Goal: Transaction & Acquisition: Purchase product/service

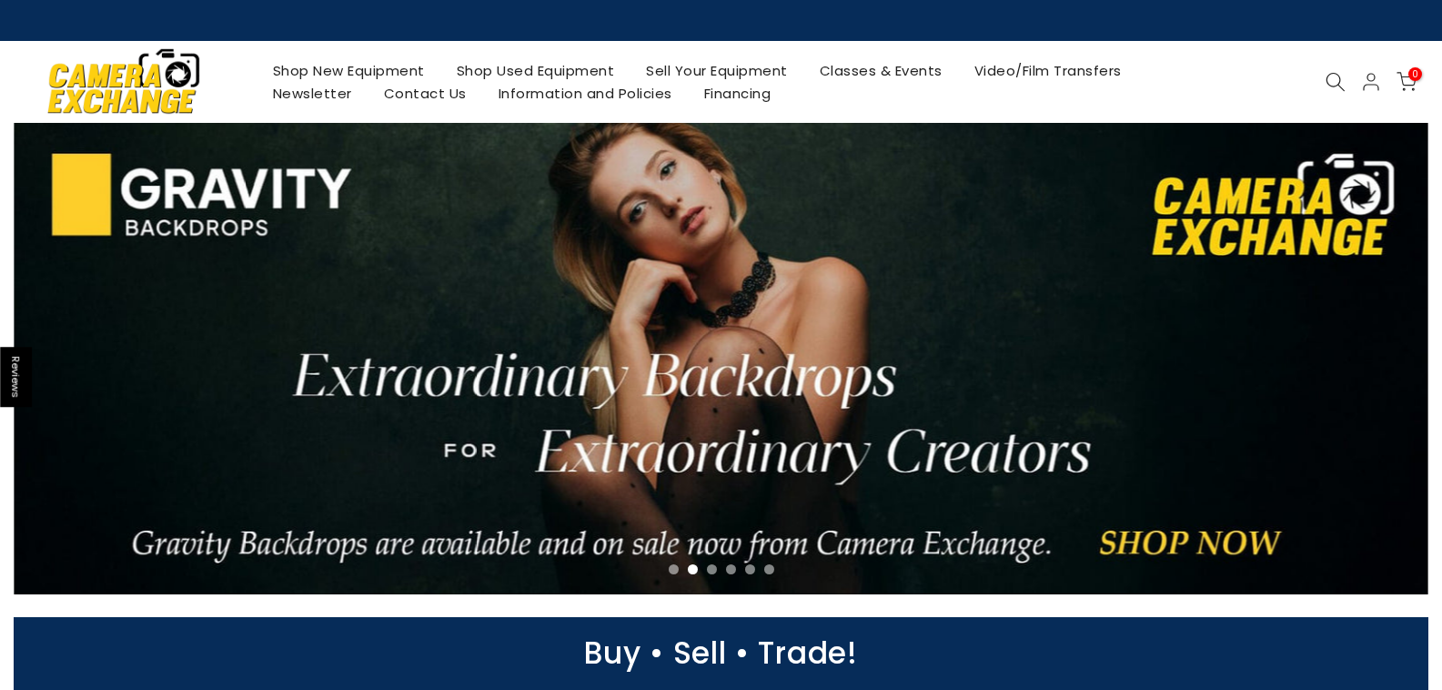
click at [387, 66] on link "Shop New Equipment" at bounding box center [349, 70] width 184 height 23
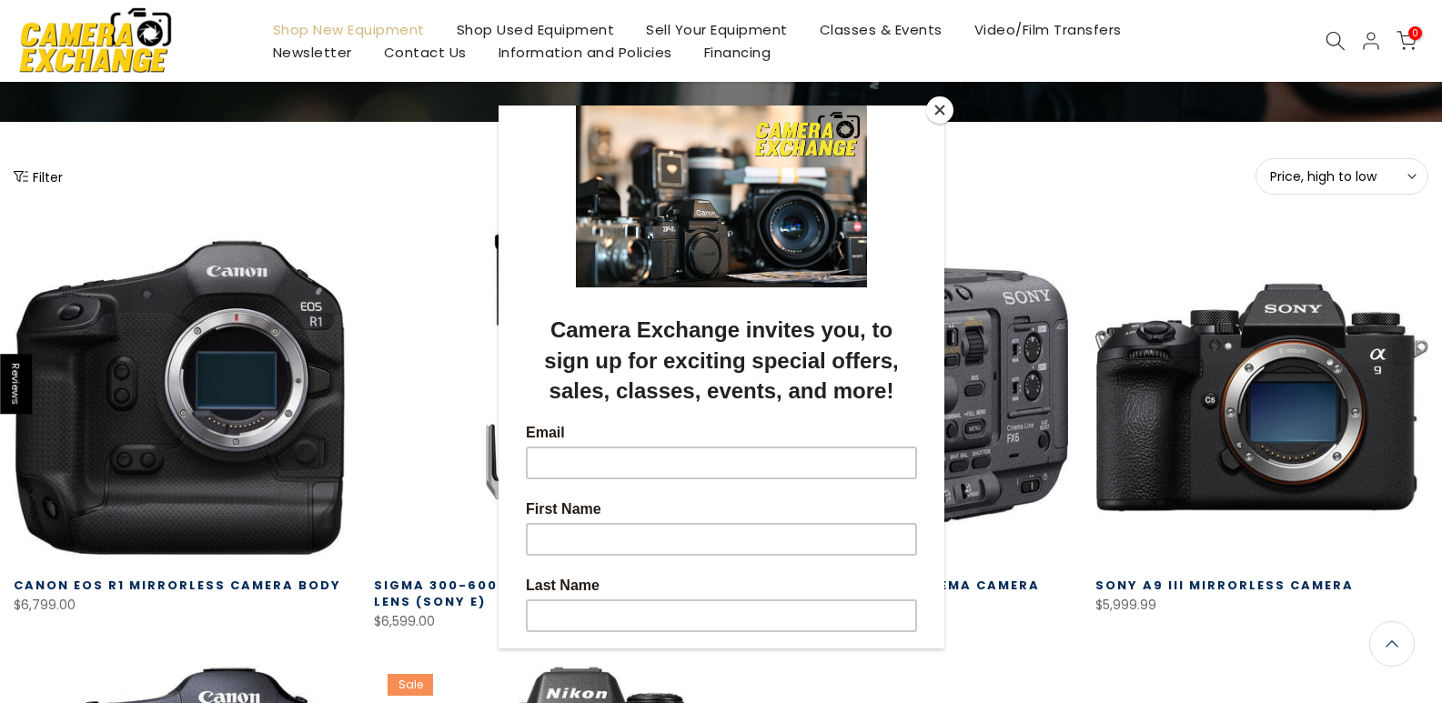
scroll to position [182, 0]
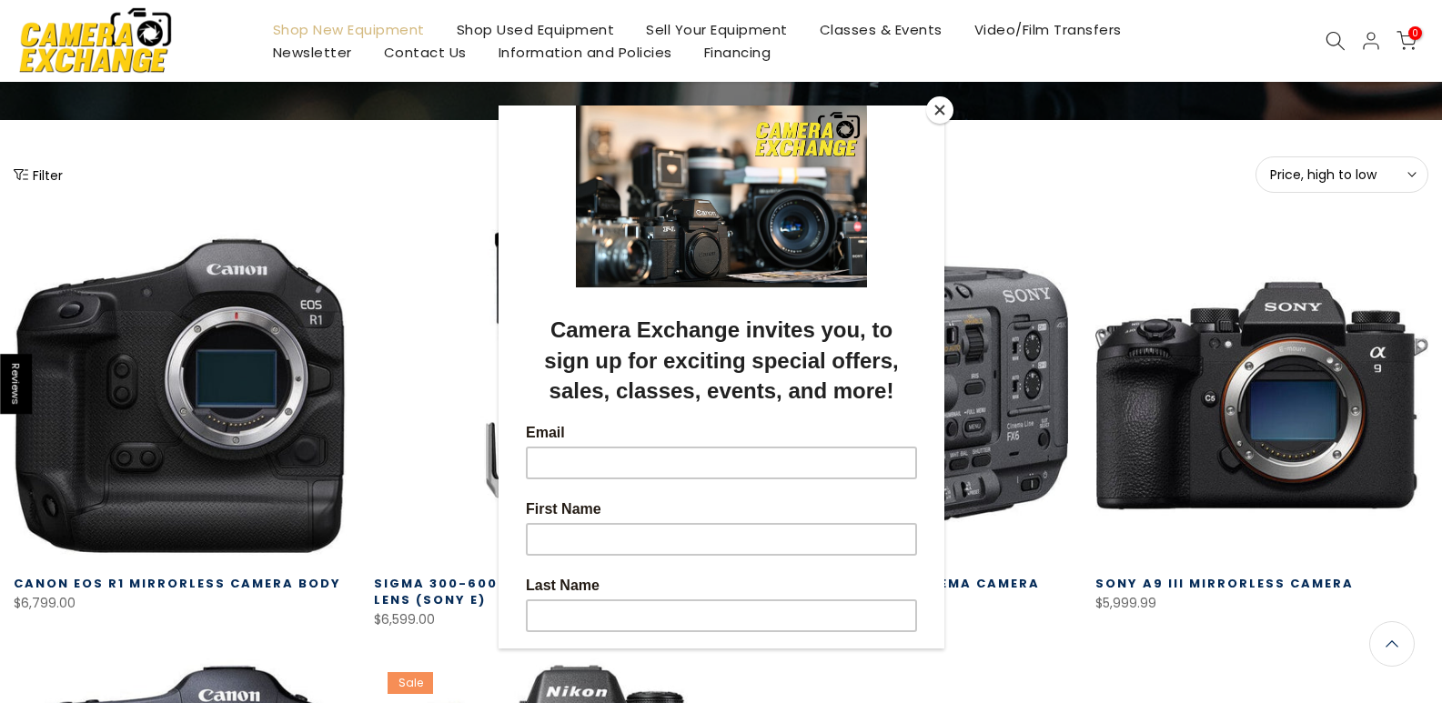
click at [942, 116] on button "Close" at bounding box center [939, 109] width 27 height 27
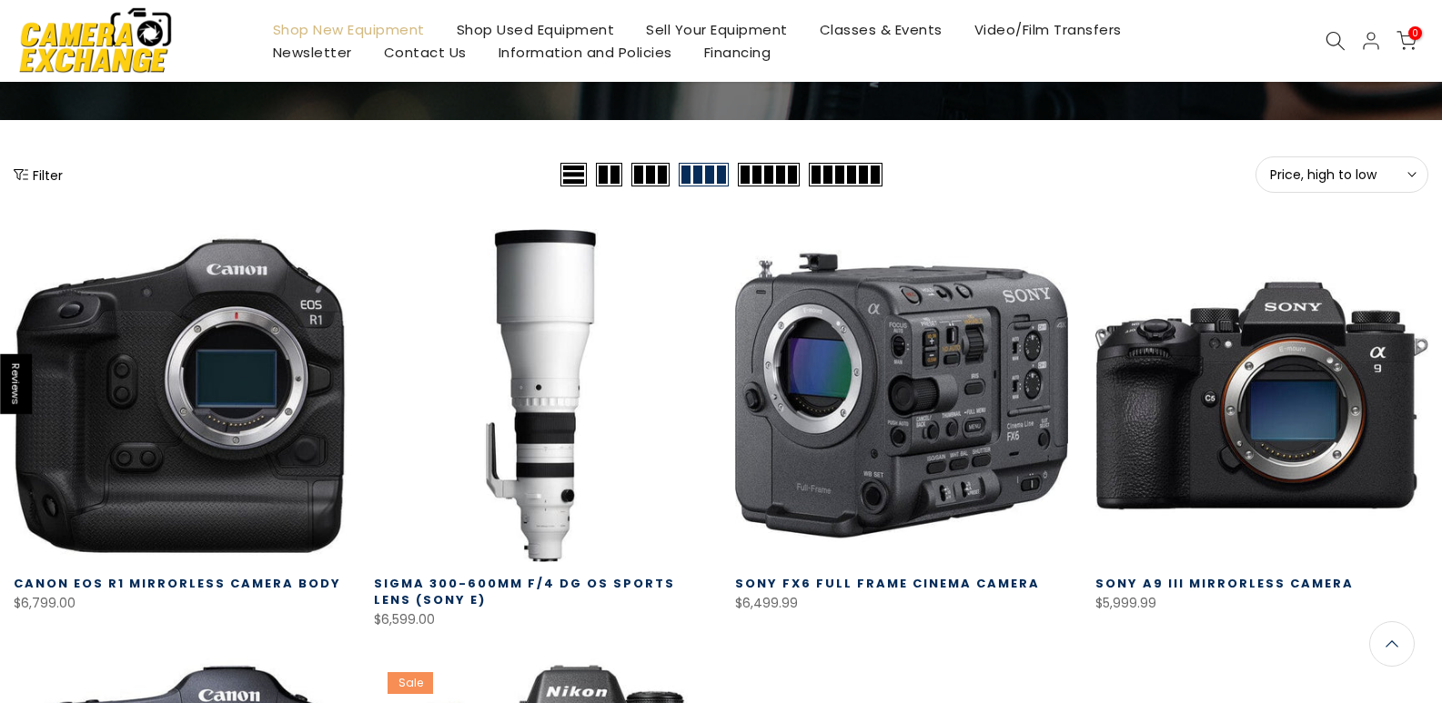
click at [26, 173] on icon "Show filters" at bounding box center [21, 174] width 15 height 15
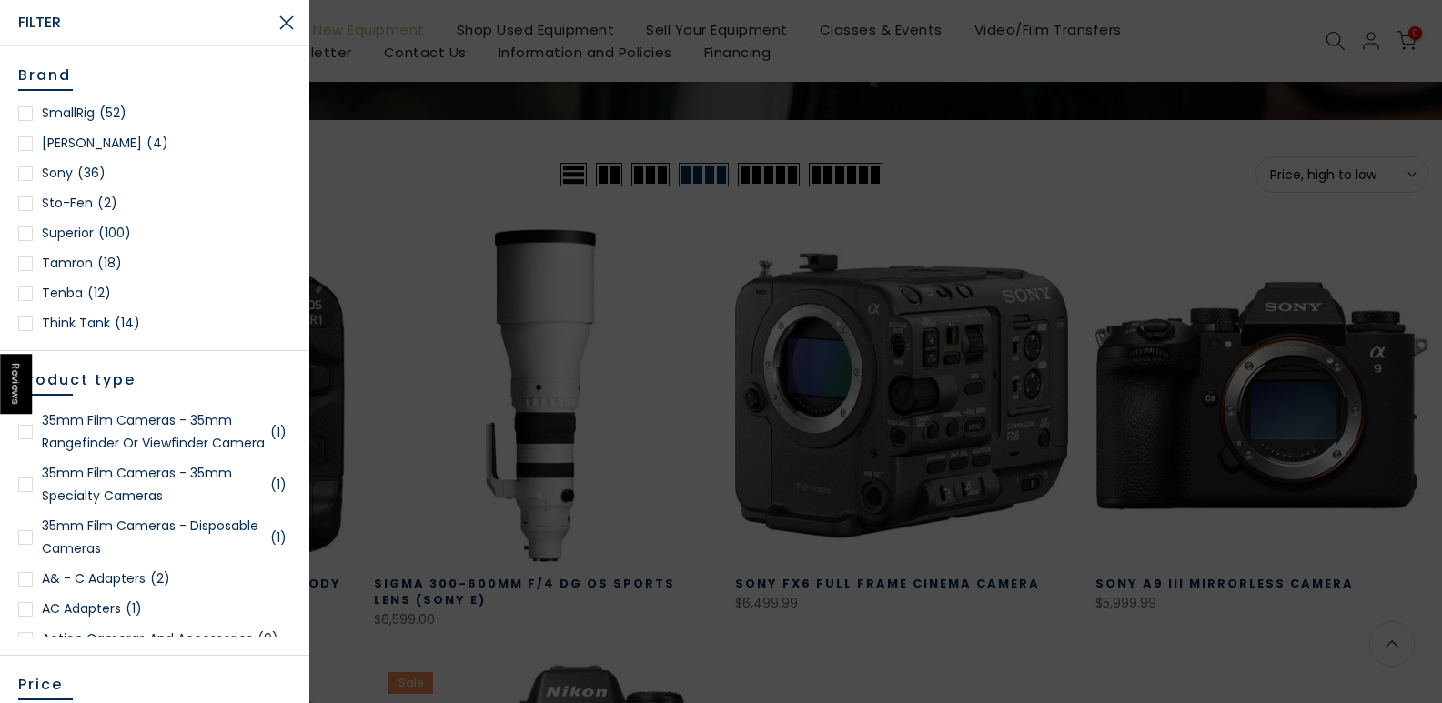
scroll to position [2457, 0]
click at [78, 253] on span "(36)" at bounding box center [91, 264] width 28 height 23
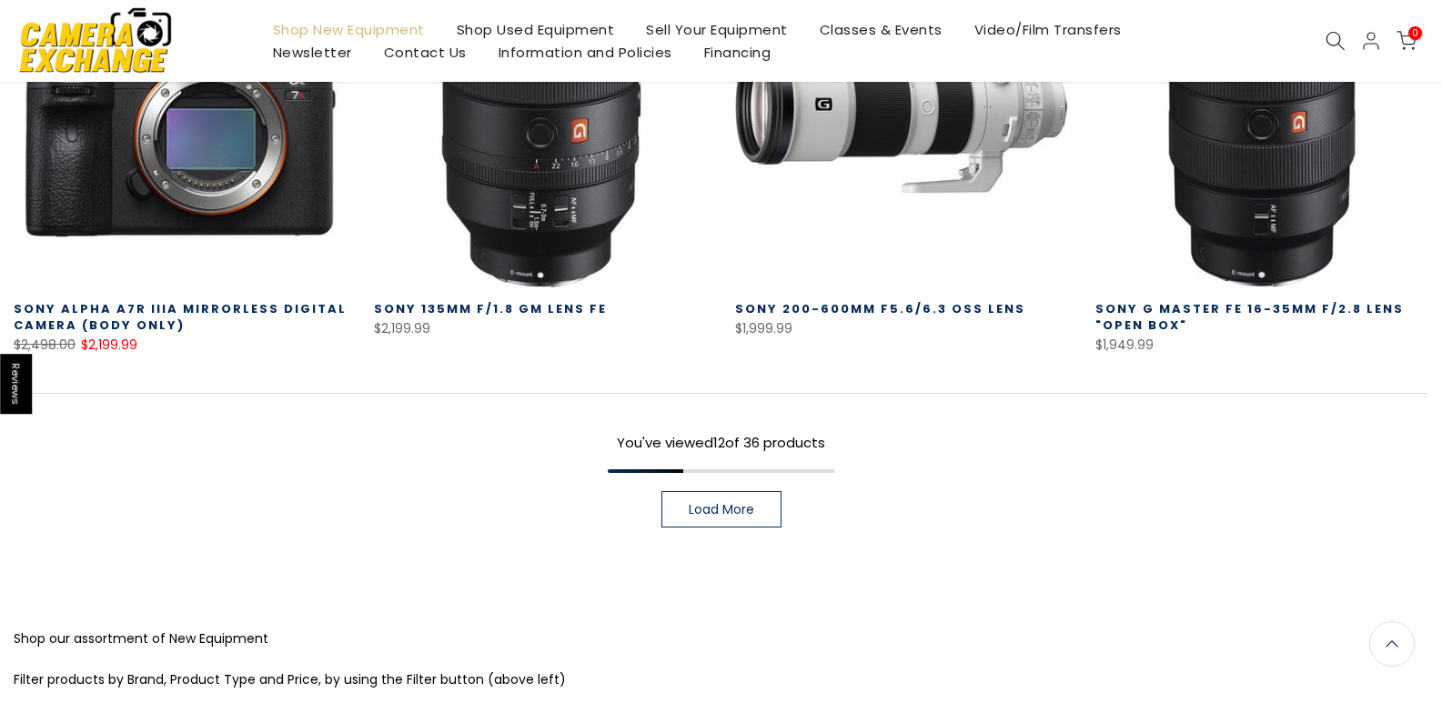
scroll to position [1411, 0]
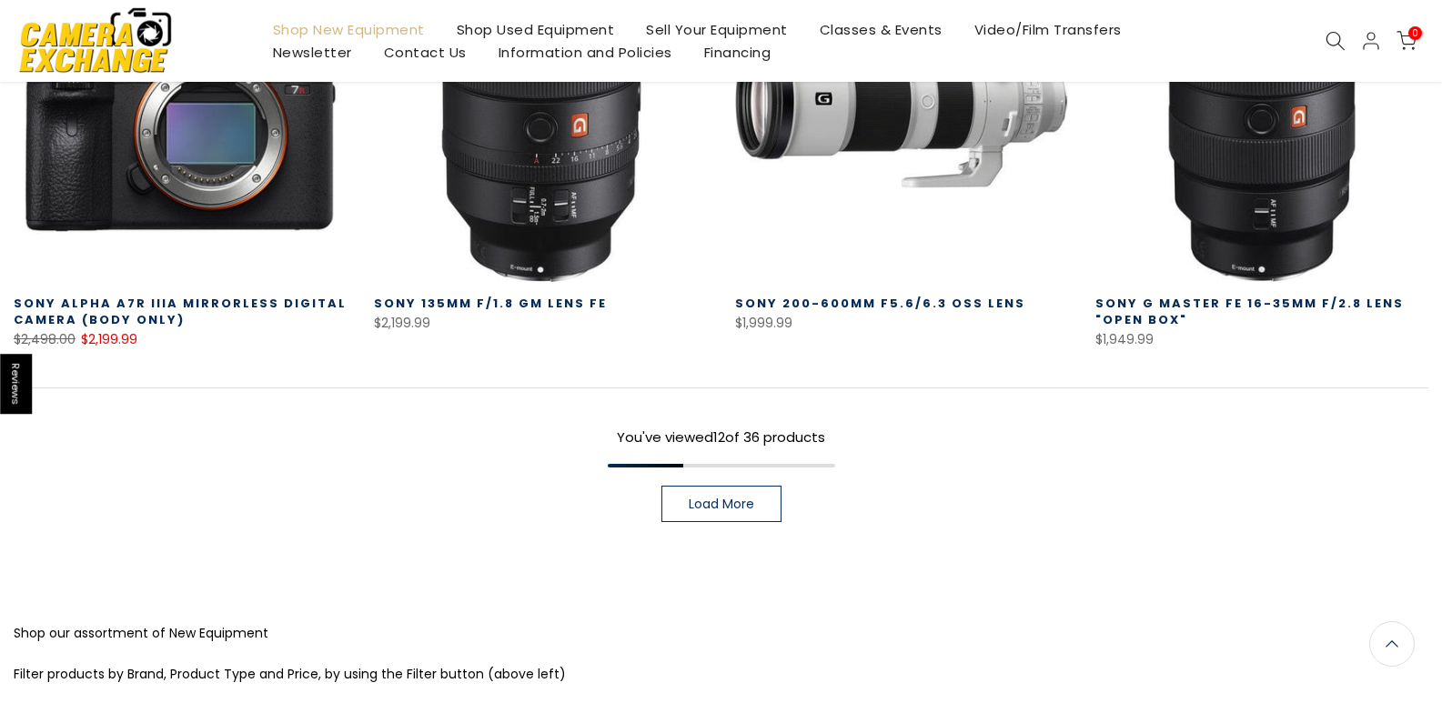
click at [744, 505] on span "Load More" at bounding box center [722, 504] width 66 height 13
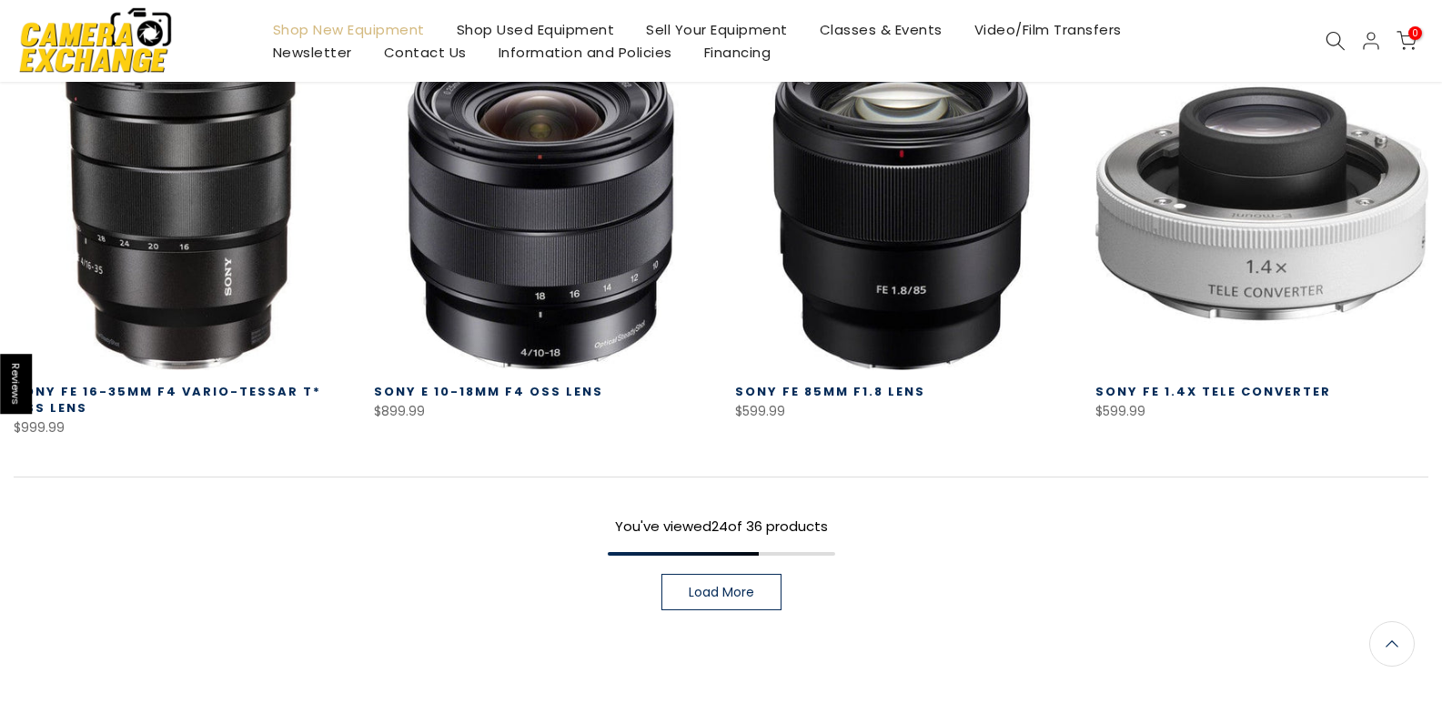
scroll to position [2778, 0]
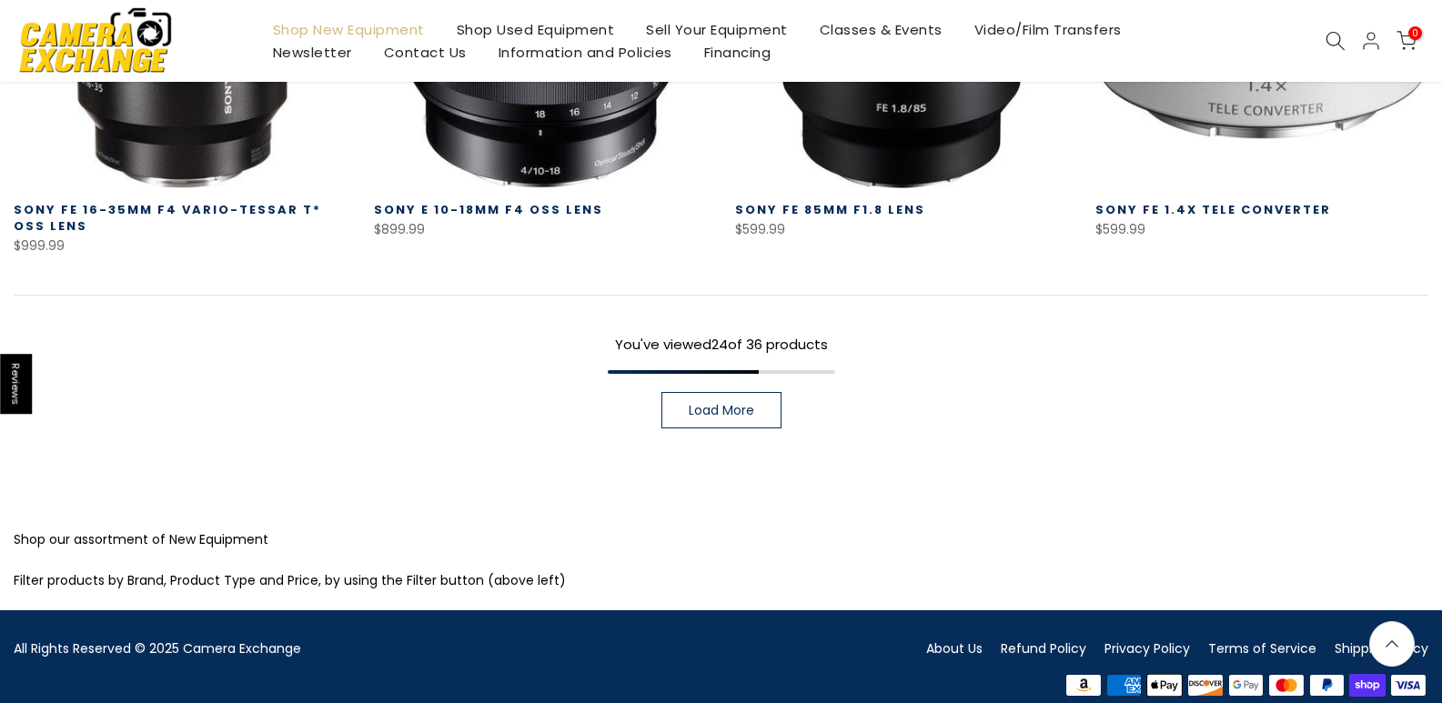
click at [754, 412] on link "Load More" at bounding box center [722, 410] width 120 height 36
click at [754, 412] on div "You've viewed 24 of 36 products Load More" at bounding box center [721, 362] width 1415 height 134
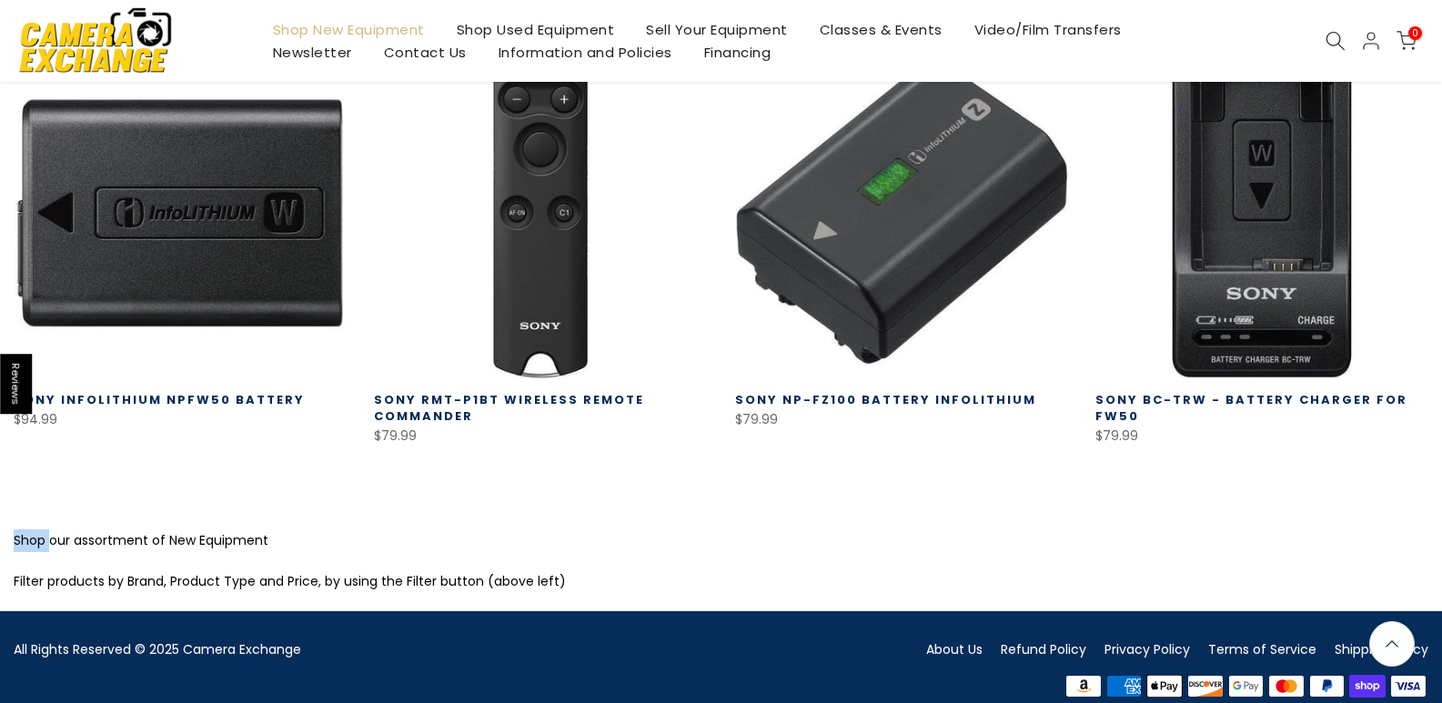
scroll to position [3902, 0]
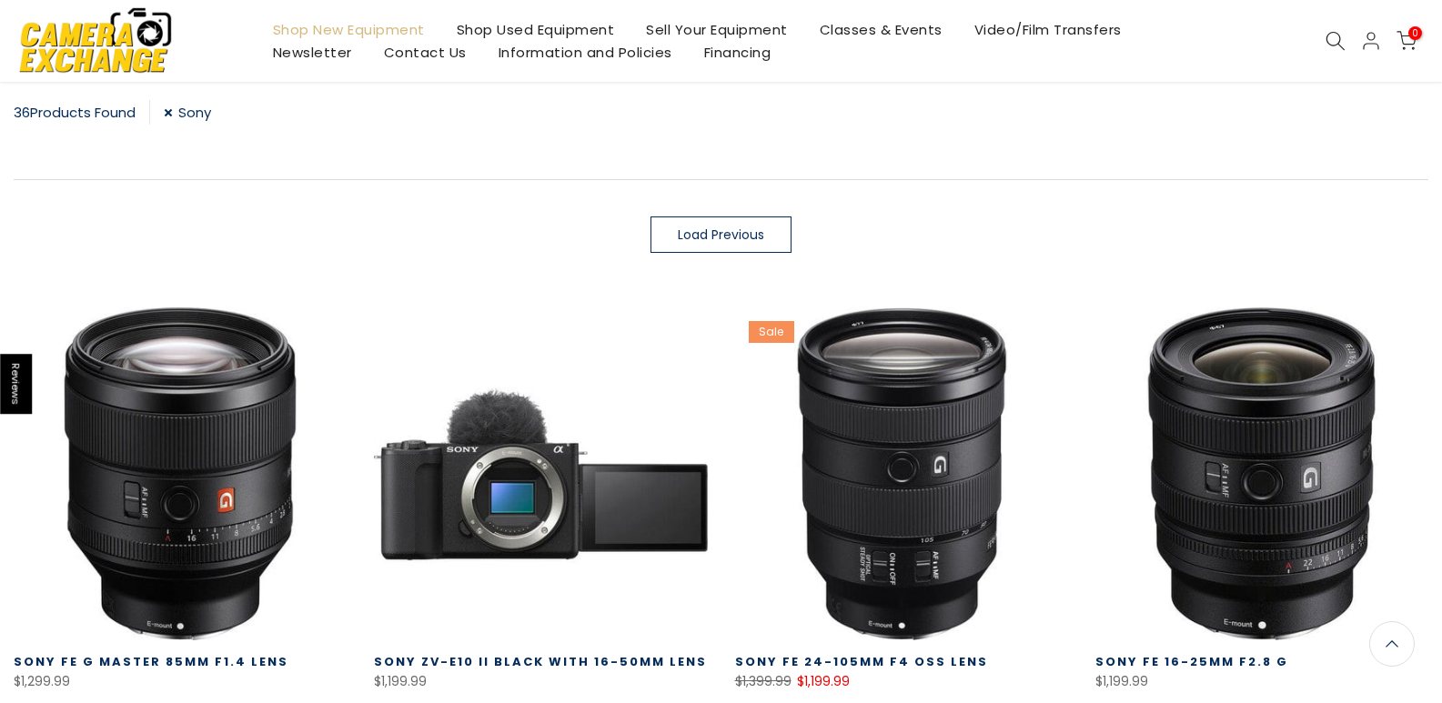
scroll to position [322, 0]
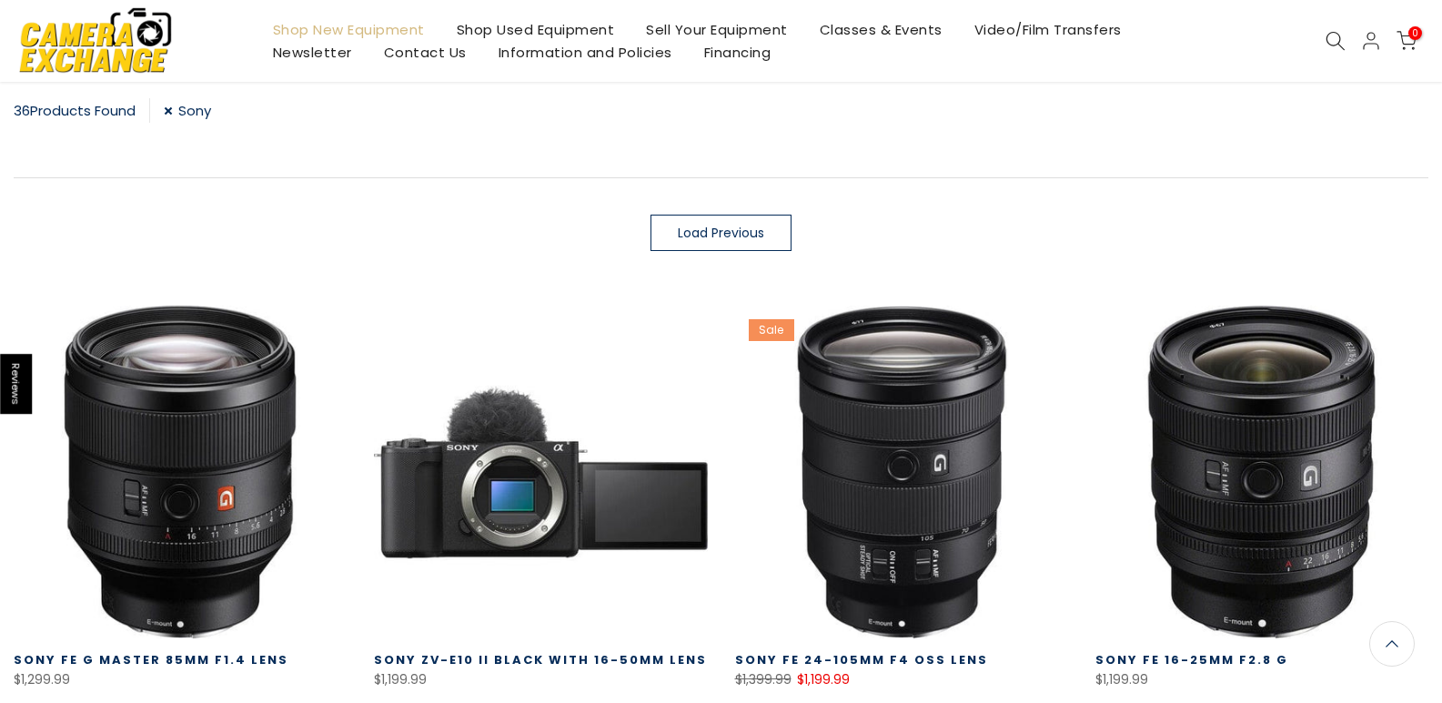
click at [502, 25] on link "Shop Used Equipment" at bounding box center [535, 29] width 190 height 23
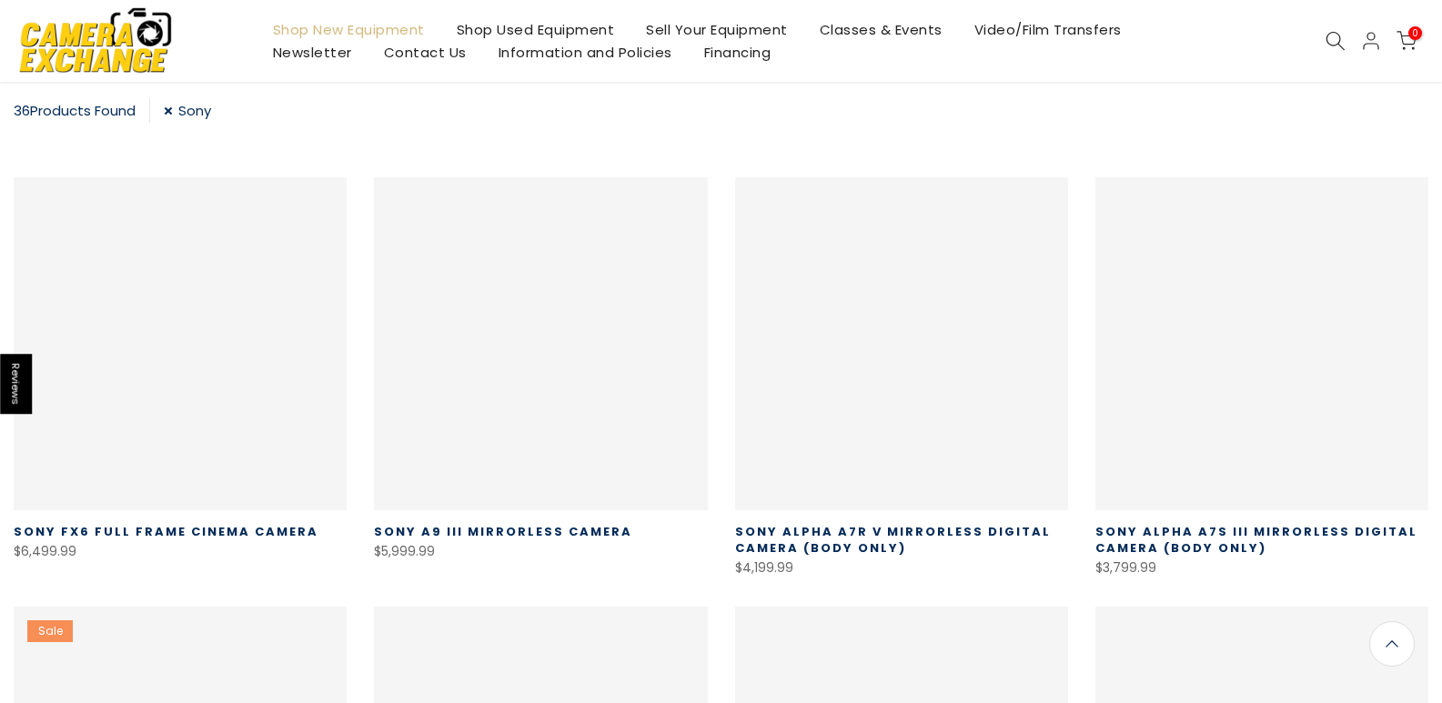
scroll to position [320, 0]
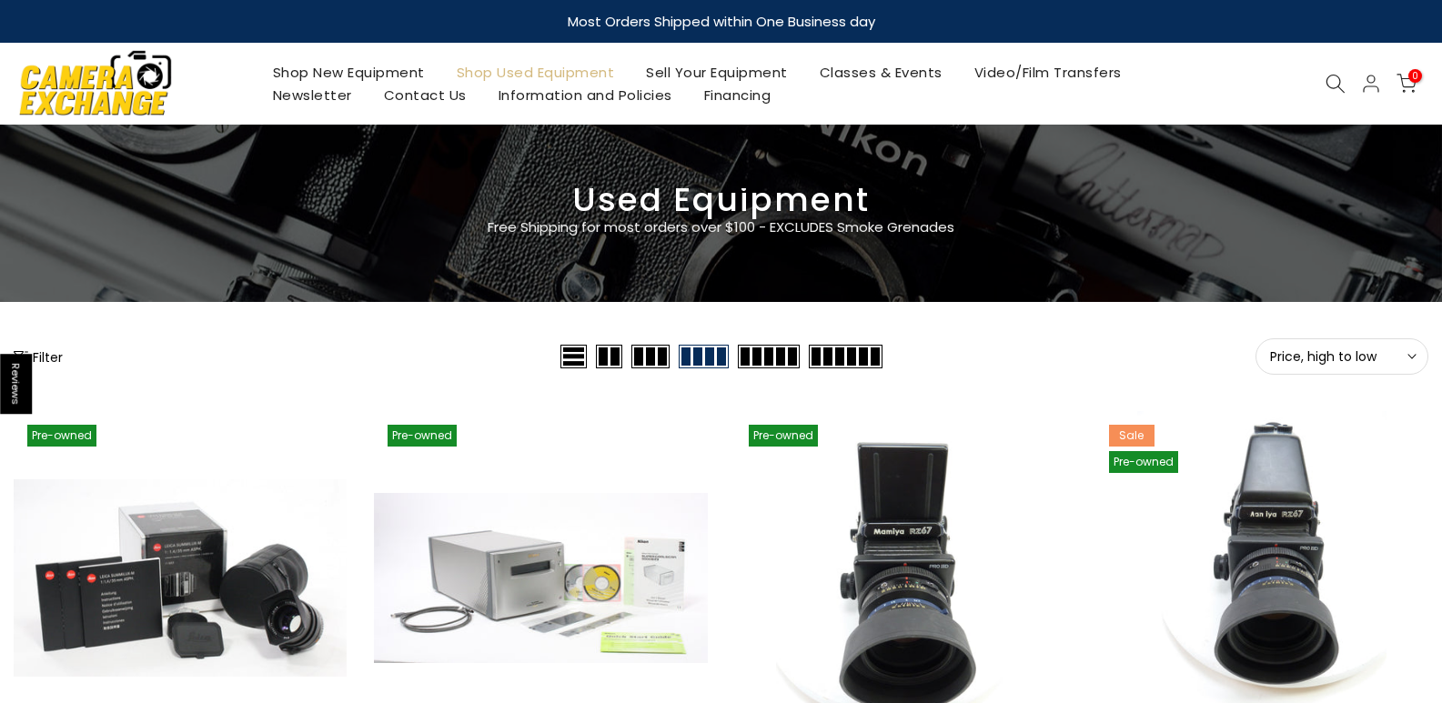
click at [44, 352] on button "Filter" at bounding box center [38, 357] width 49 height 18
click at [44, 352] on div at bounding box center [721, 351] width 1442 height 703
click at [44, 352] on button "Filter" at bounding box center [38, 357] width 49 height 18
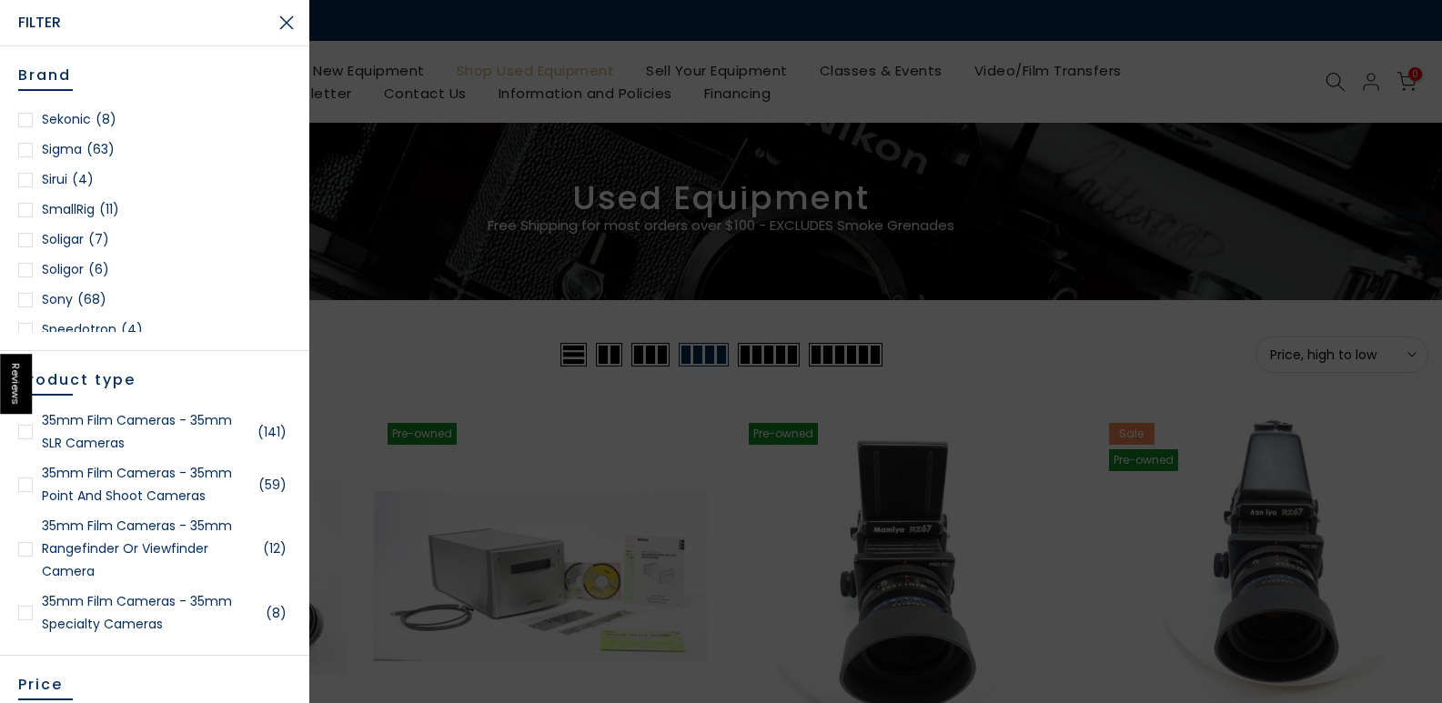
scroll to position [2366, 0]
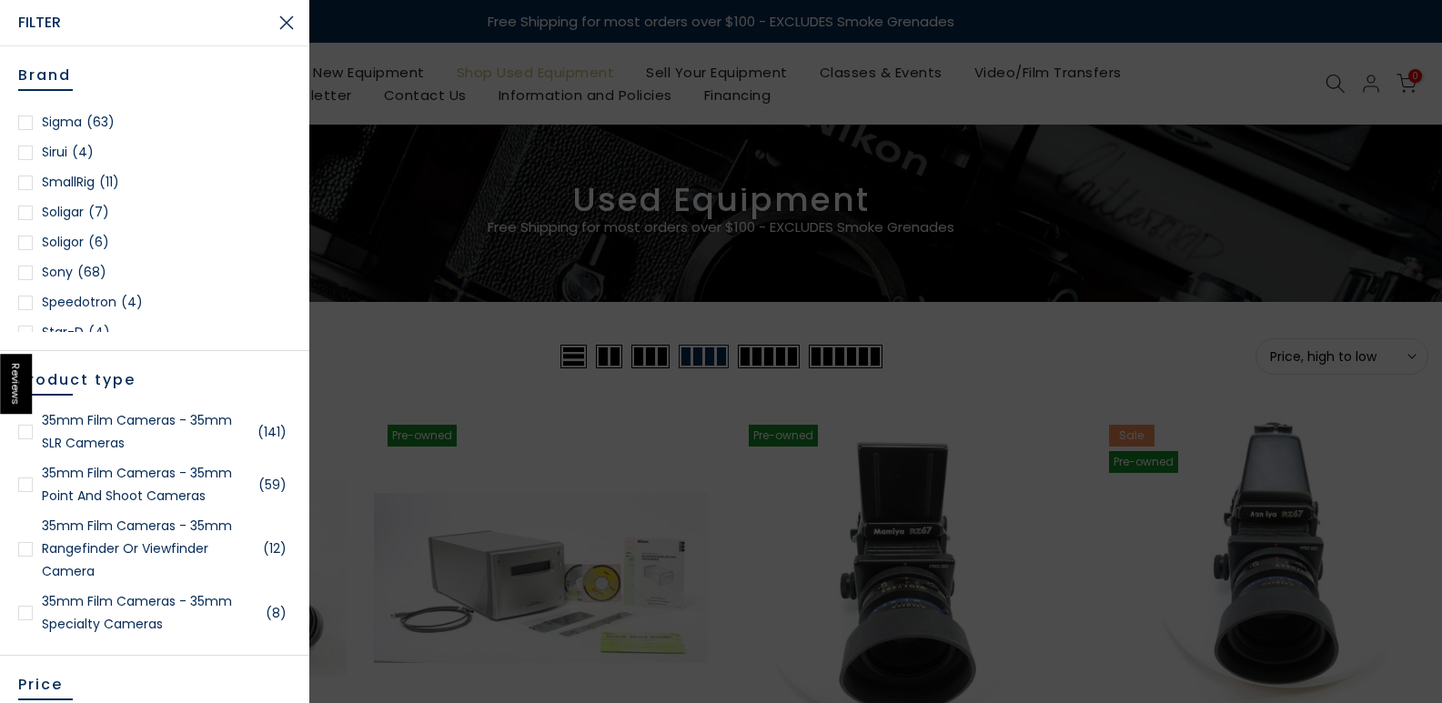
click at [79, 266] on span "(68)" at bounding box center [91, 272] width 29 height 23
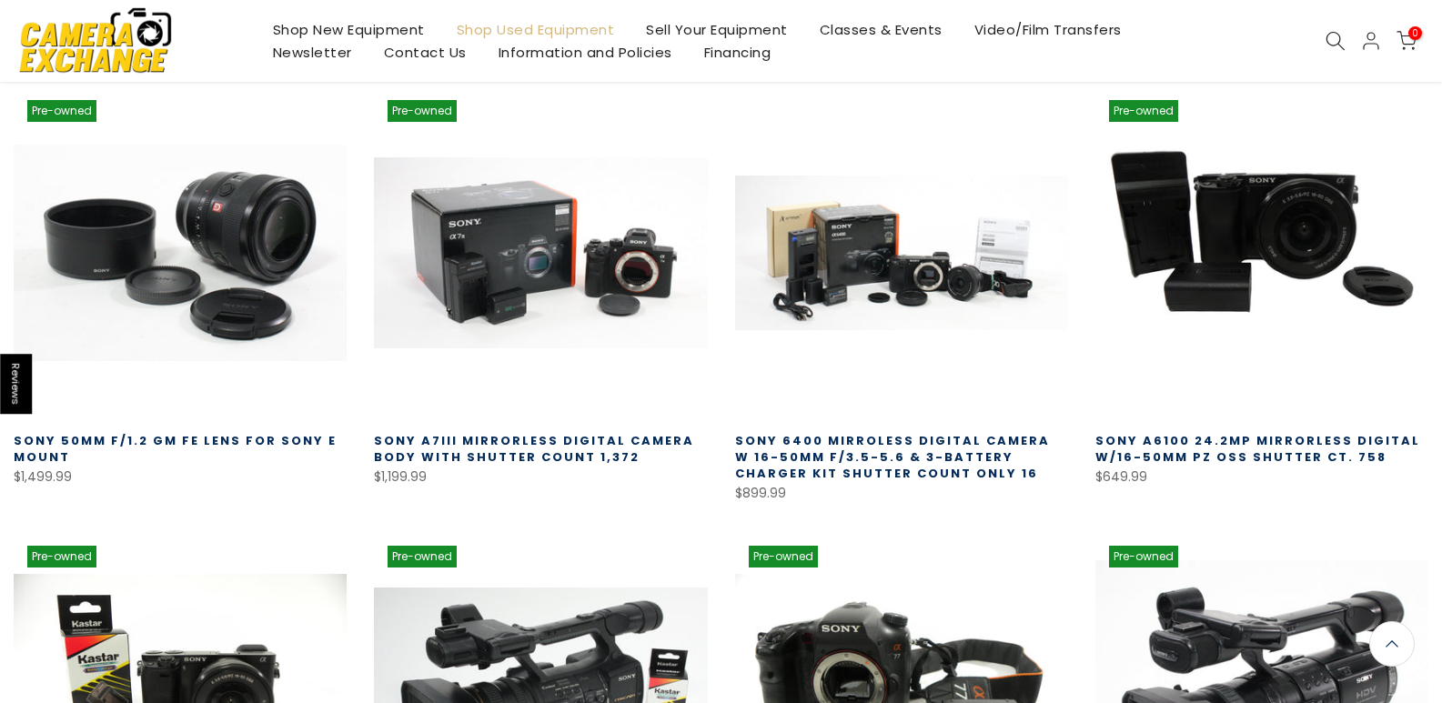
scroll to position [410, 0]
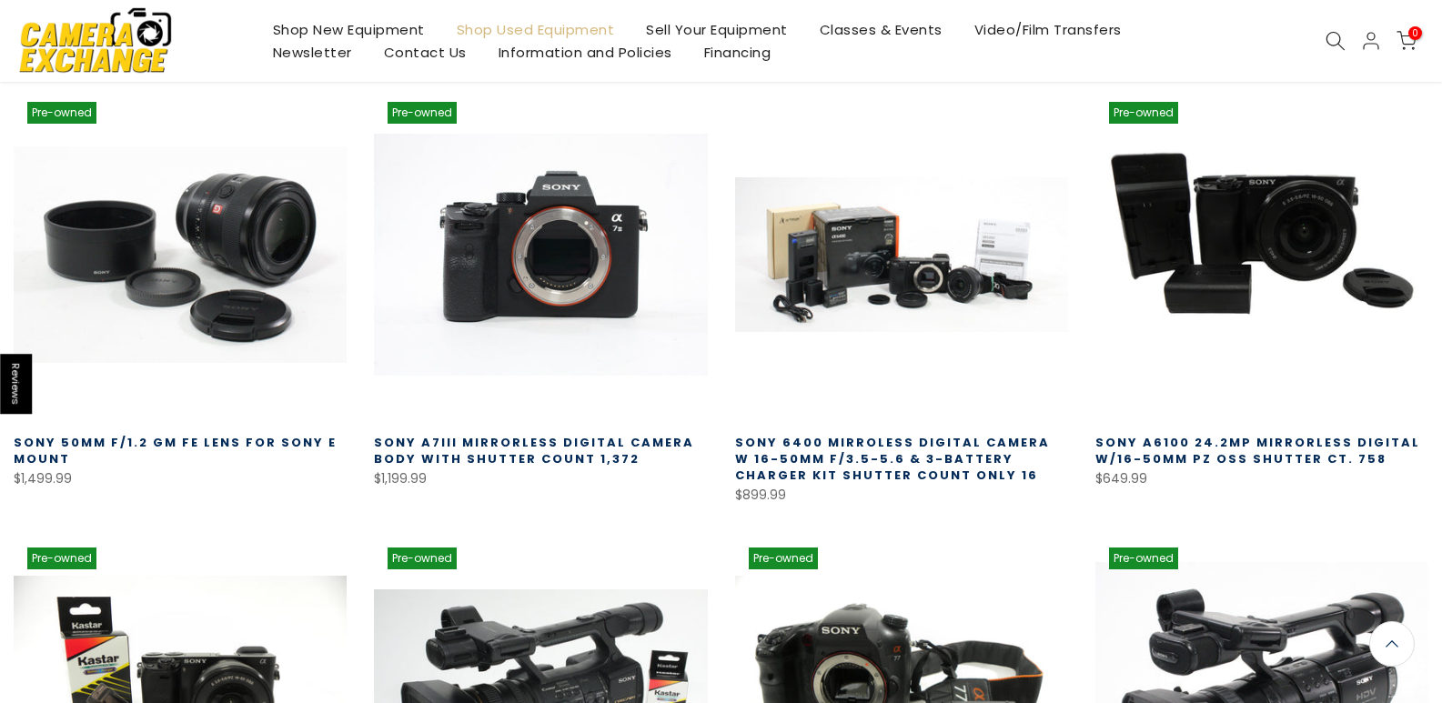
click at [477, 283] on link at bounding box center [540, 254] width 333 height 333
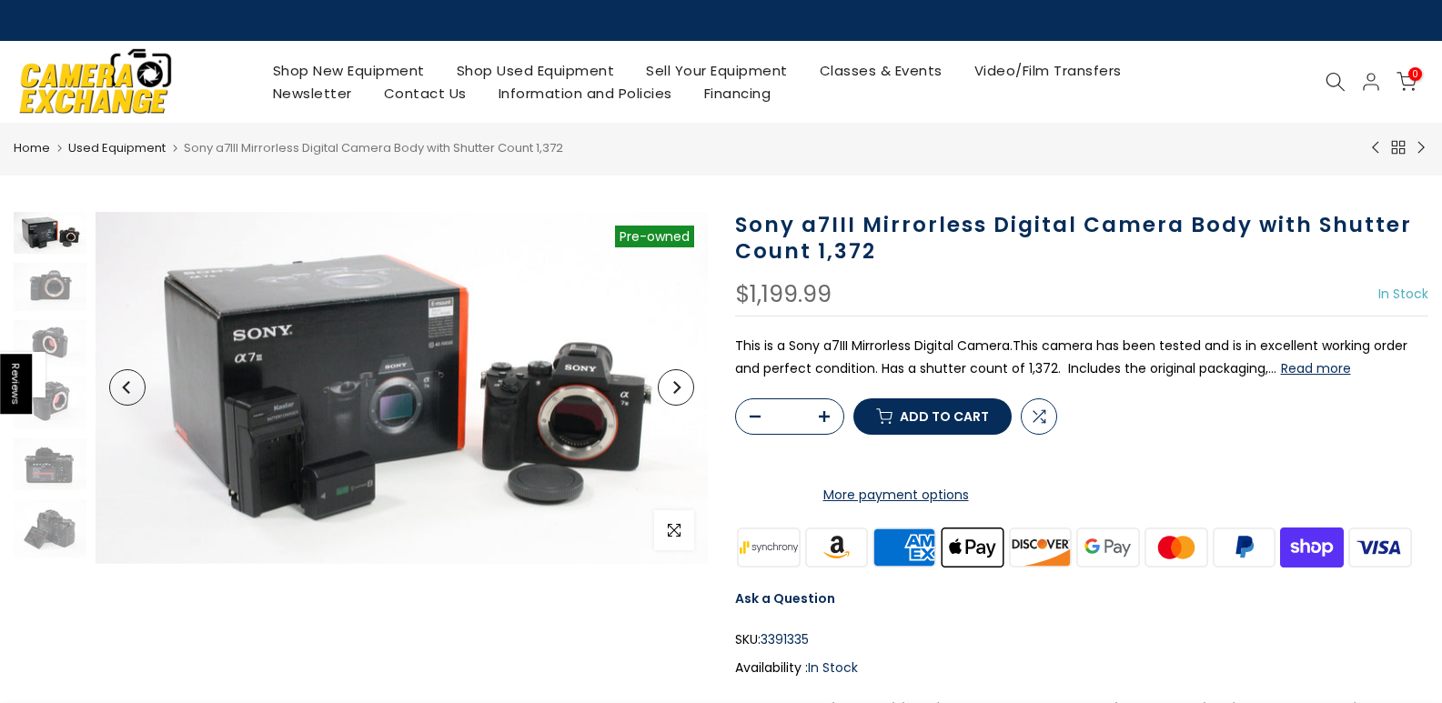
click at [1307, 368] on button "Read more" at bounding box center [1316, 368] width 70 height 16
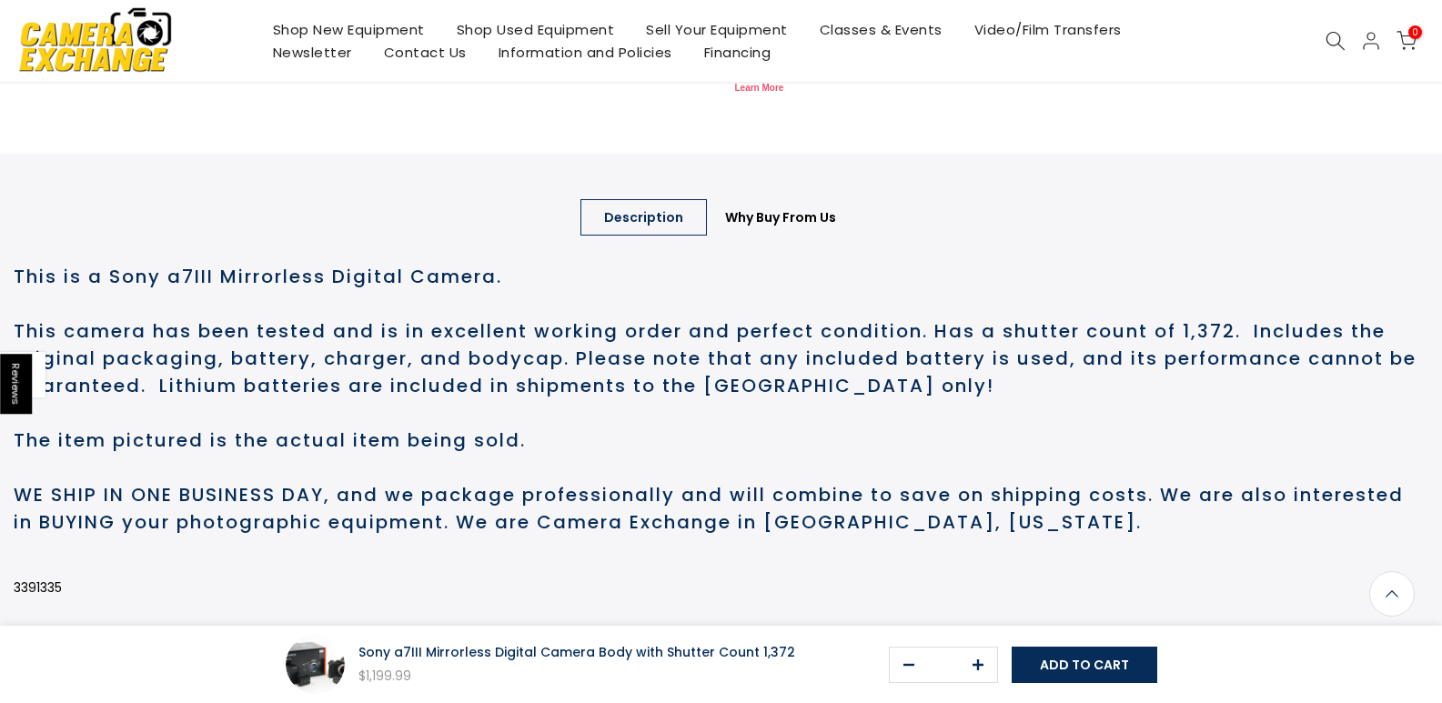
scroll to position [660, 0]
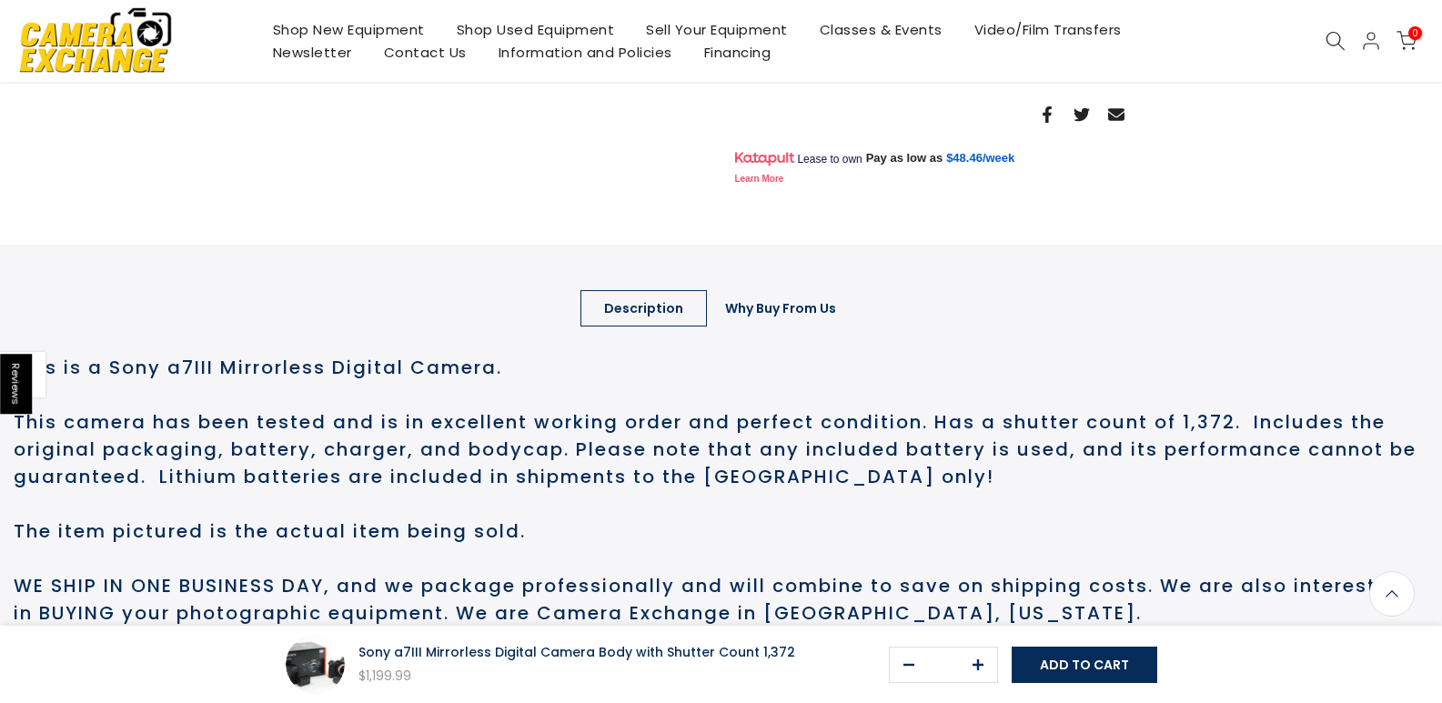
click at [771, 327] on link "Why Buy From Us" at bounding box center [781, 308] width 158 height 36
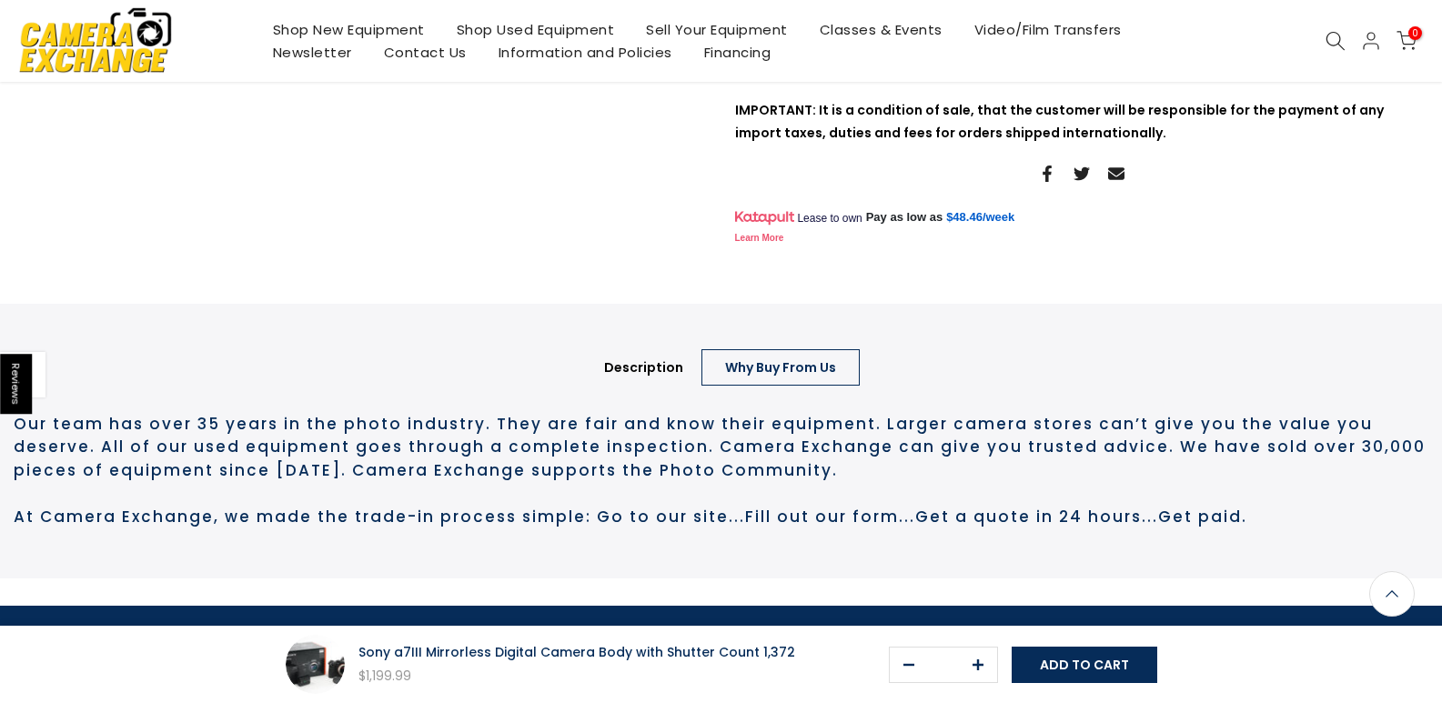
scroll to position [602, 0]
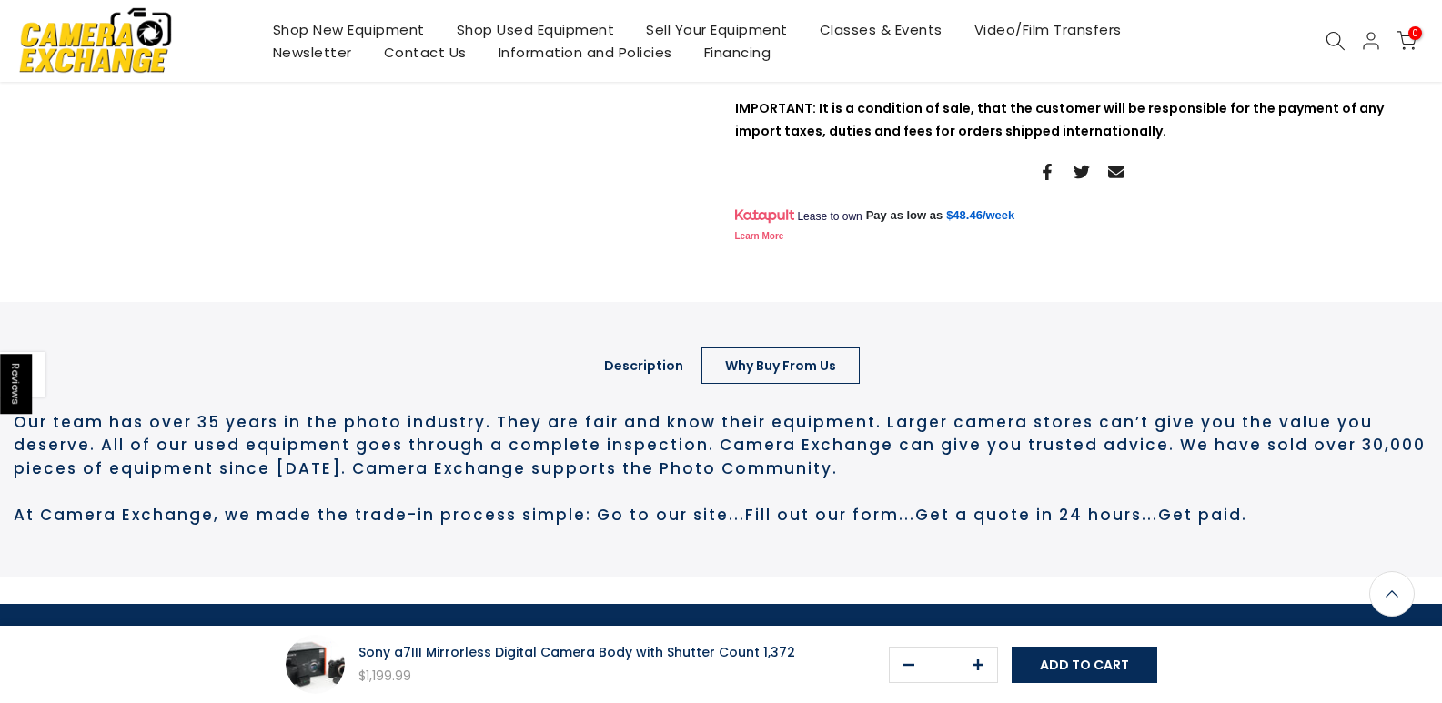
click at [642, 384] on link "Description" at bounding box center [644, 366] width 127 height 36
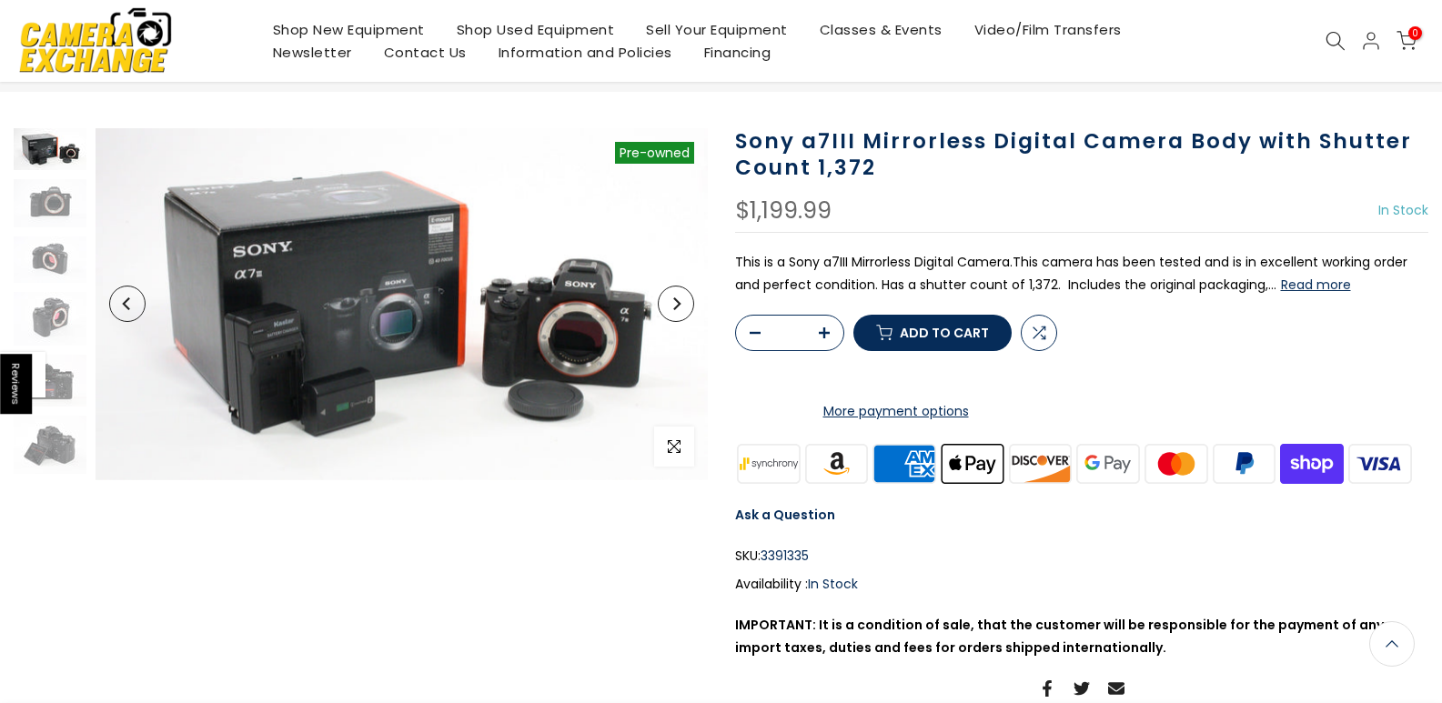
scroll to position [0, 0]
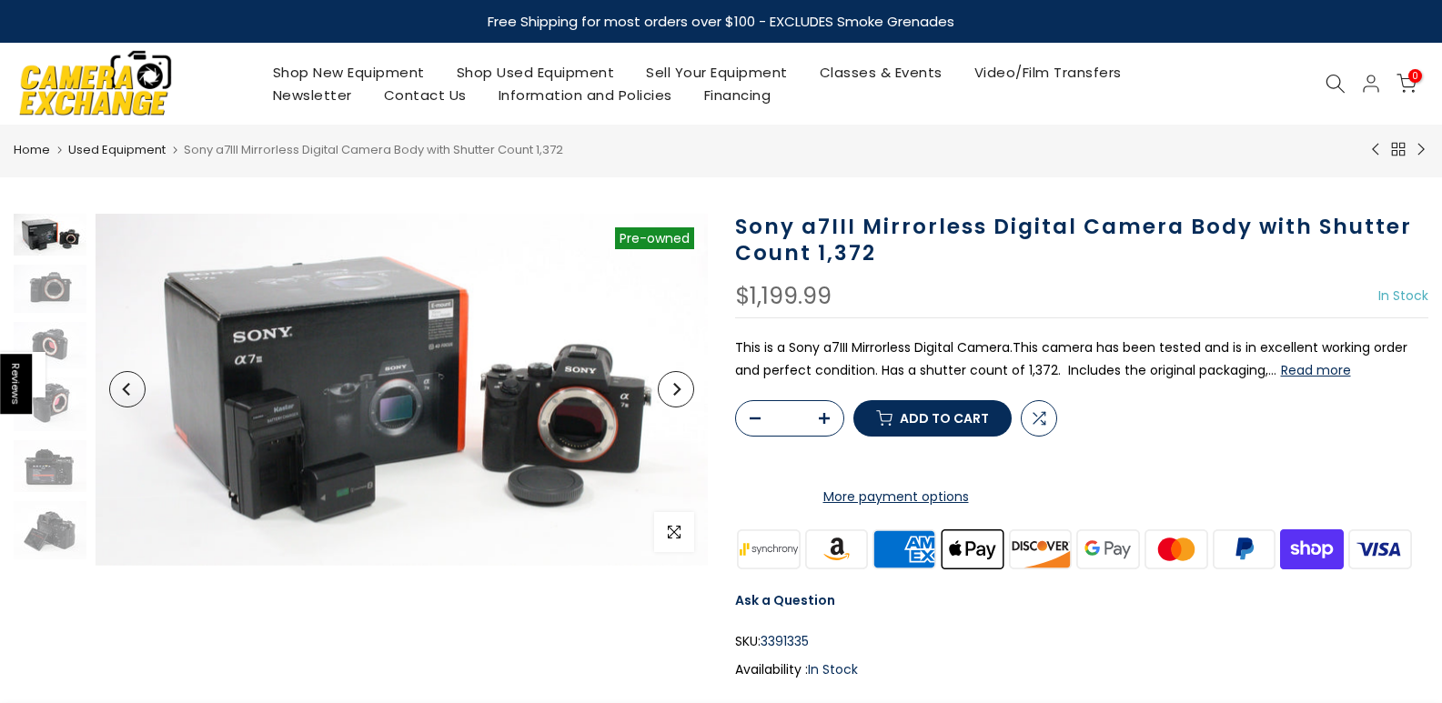
click at [1311, 368] on button "Read more" at bounding box center [1316, 370] width 70 height 16
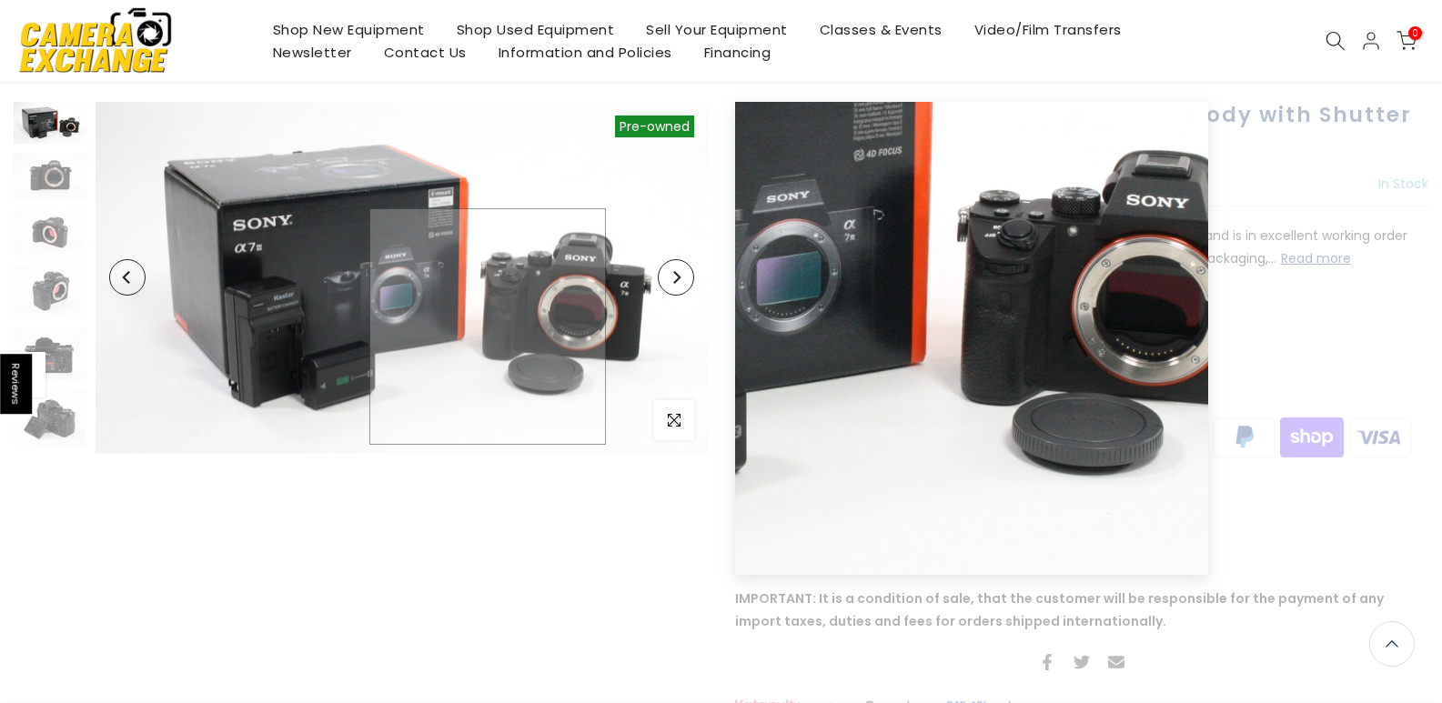
scroll to position [114, 0]
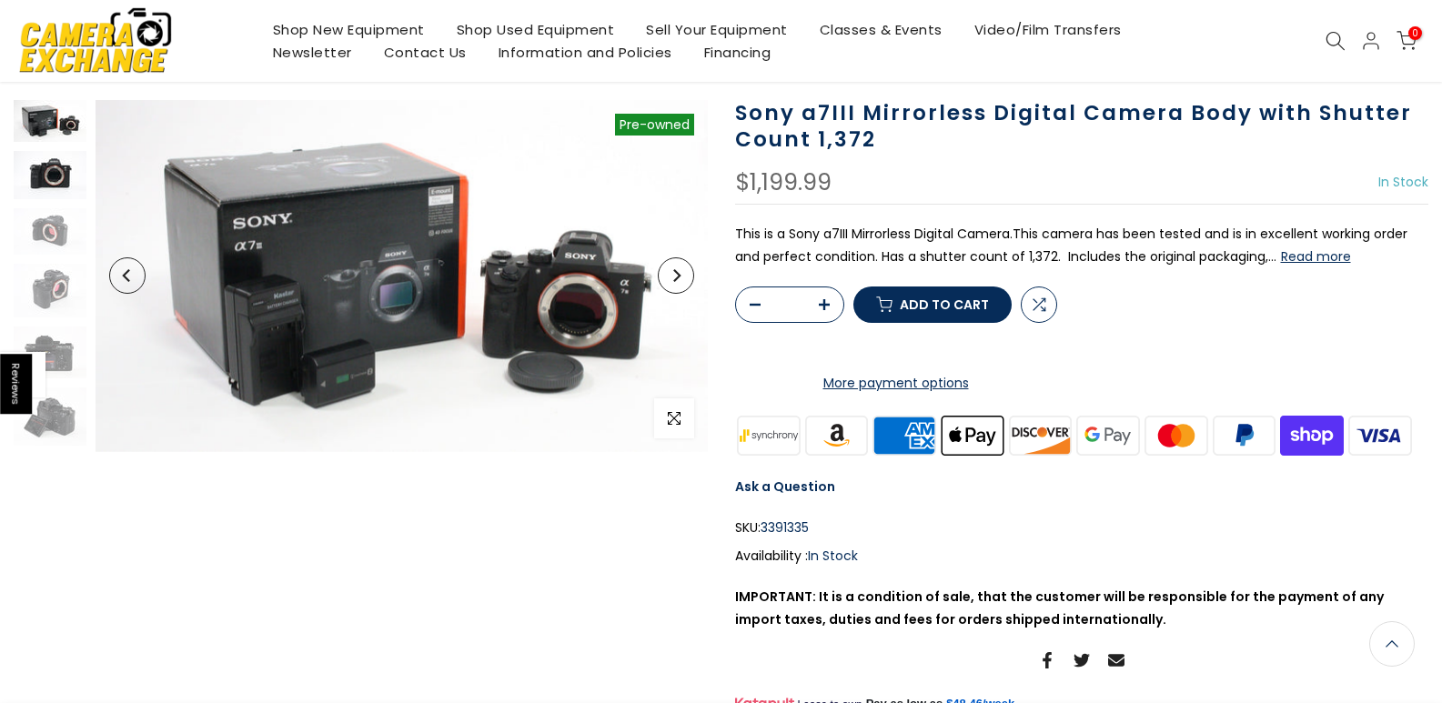
click at [52, 177] on img at bounding box center [50, 175] width 73 height 48
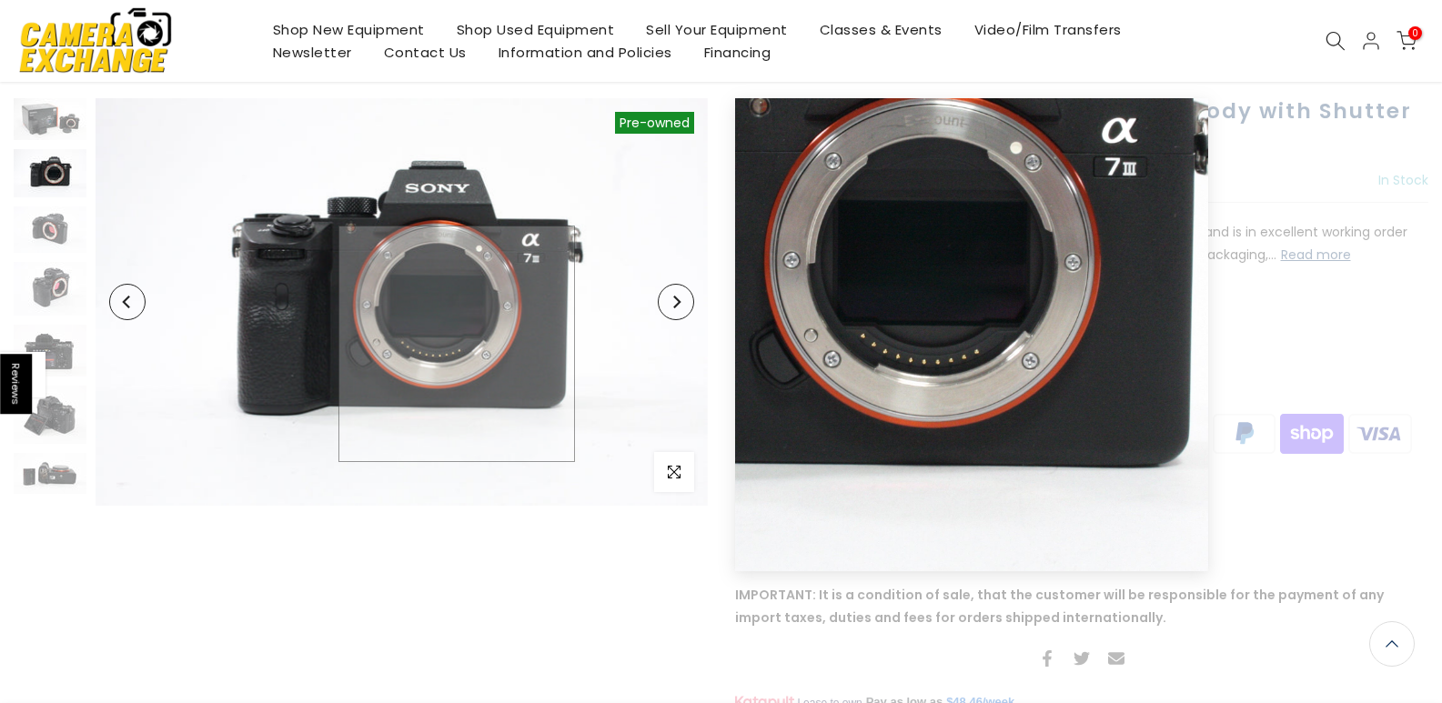
scroll to position [112, 0]
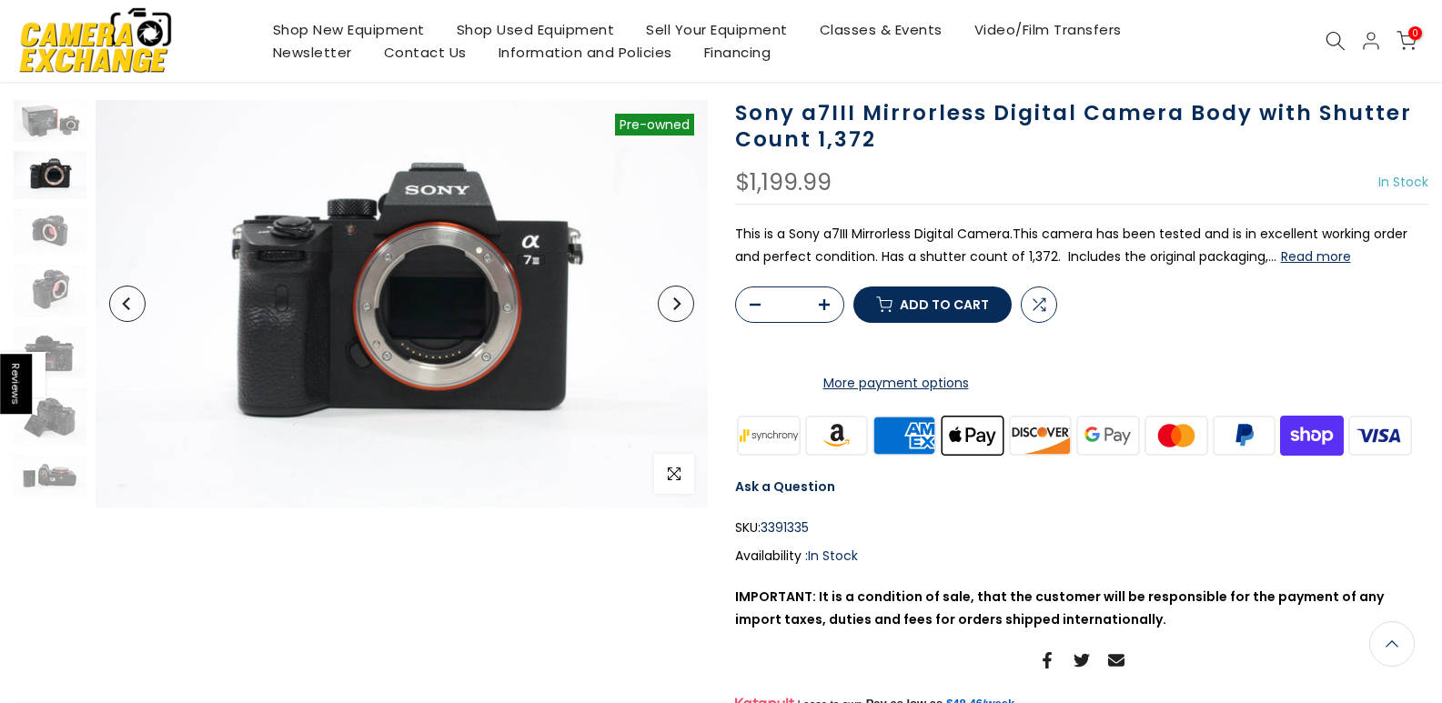
click at [675, 309] on icon "Next" at bounding box center [676, 304] width 7 height 13
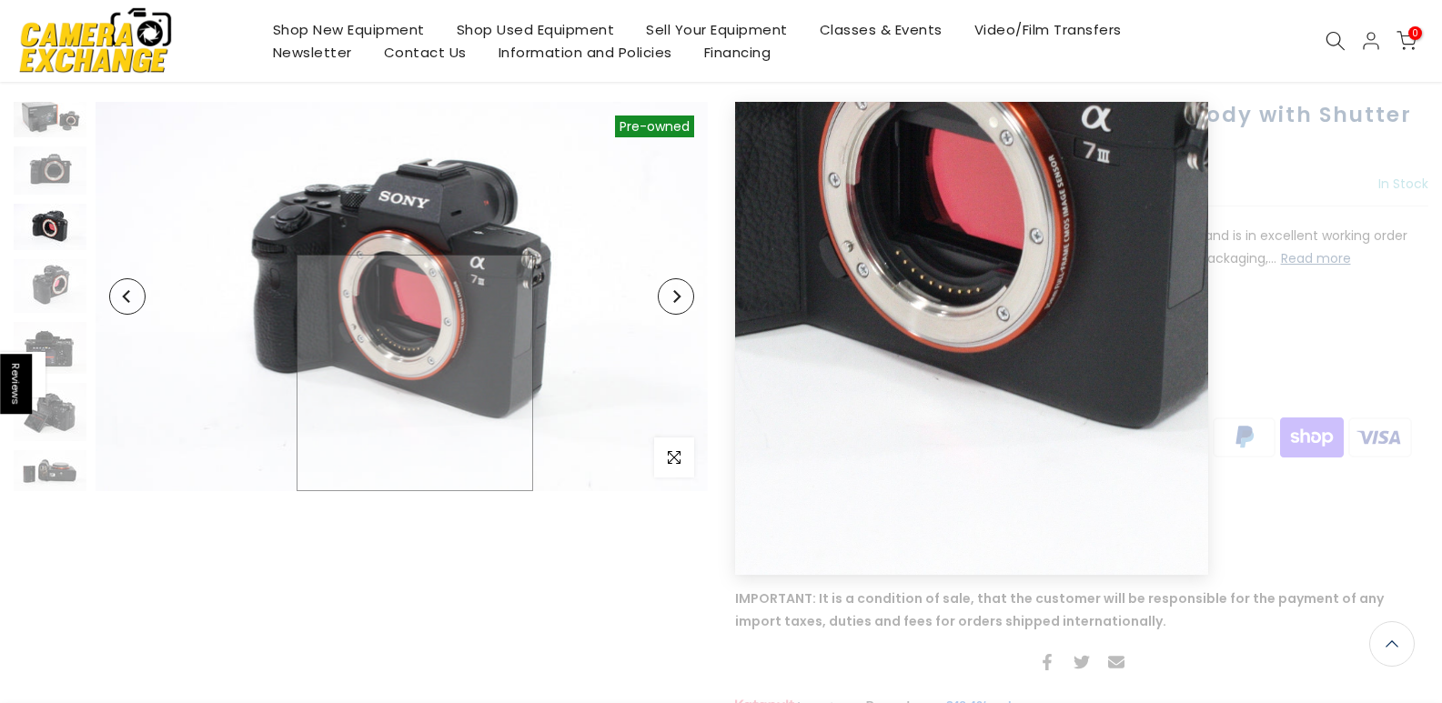
scroll to position [114, 0]
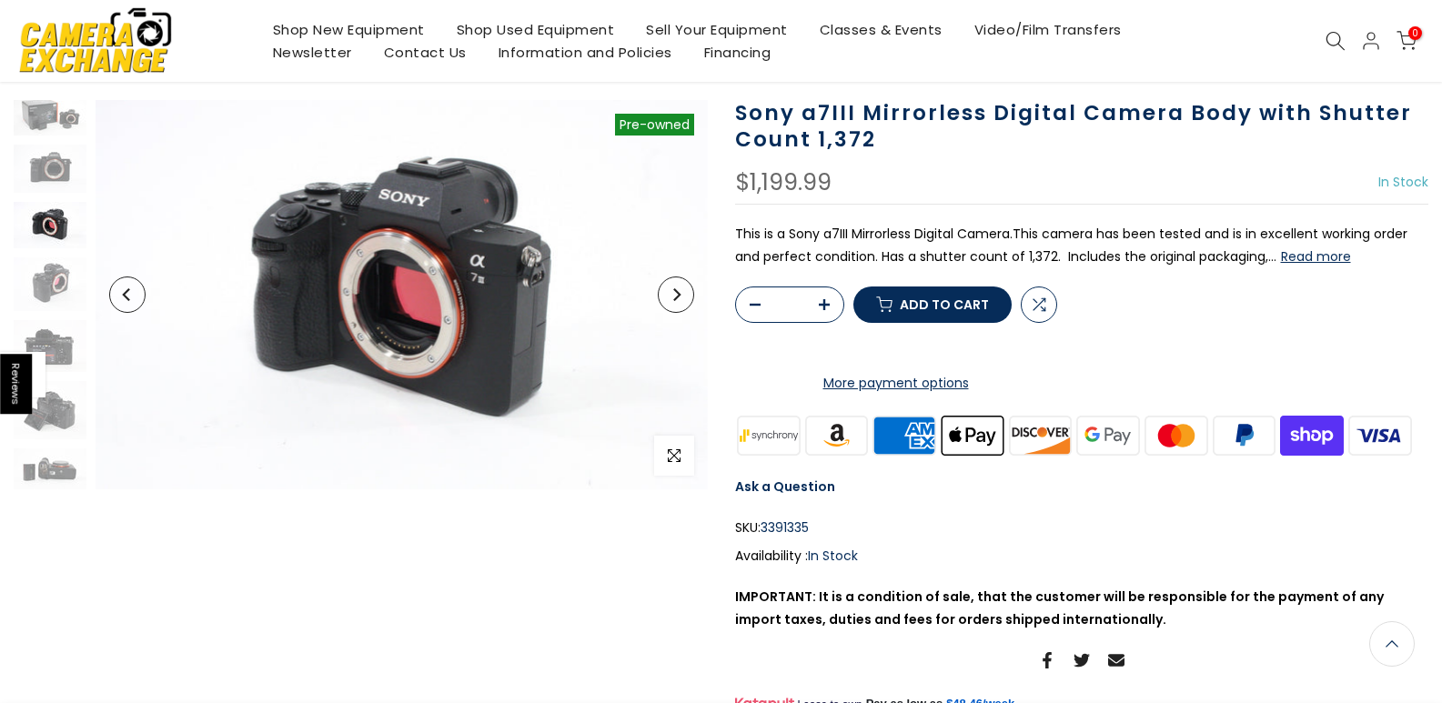
click at [675, 297] on icon "Next" at bounding box center [676, 294] width 13 height 13
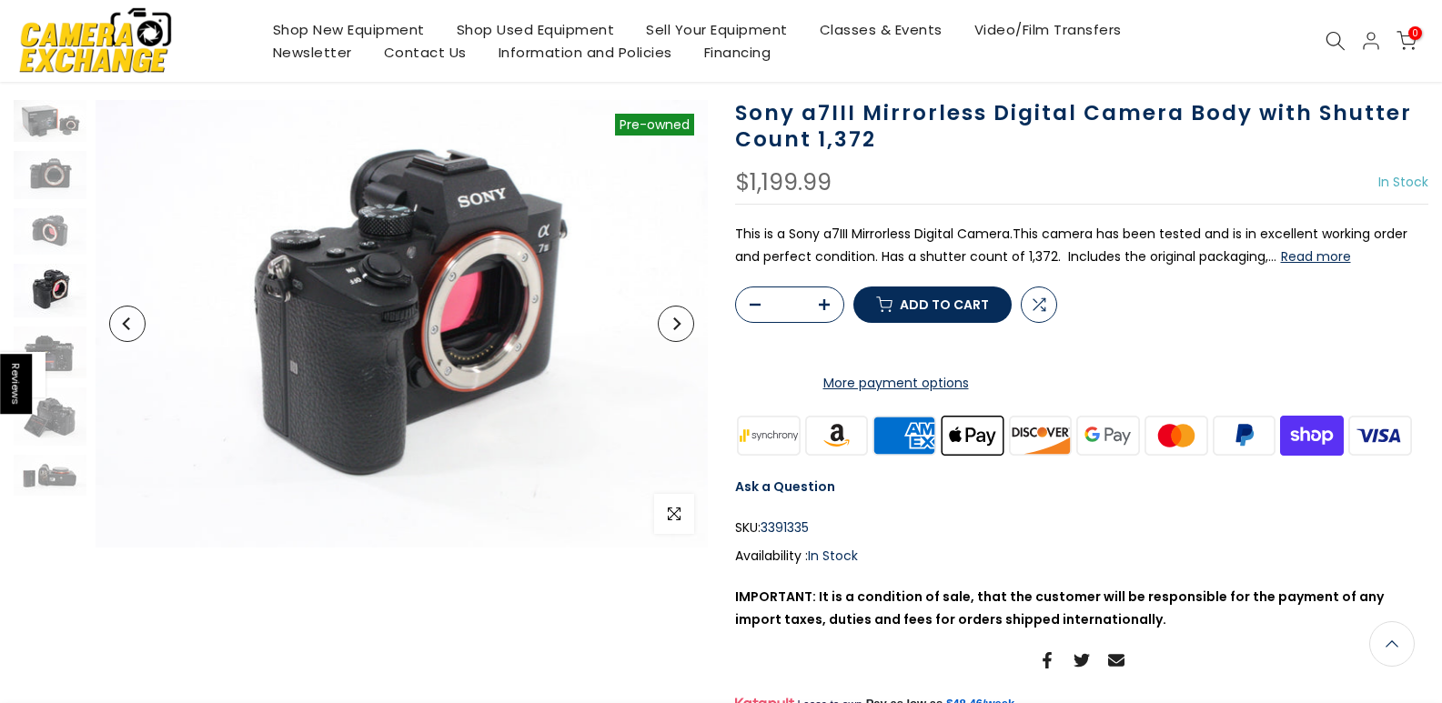
click at [674, 329] on icon "Next" at bounding box center [676, 324] width 7 height 13
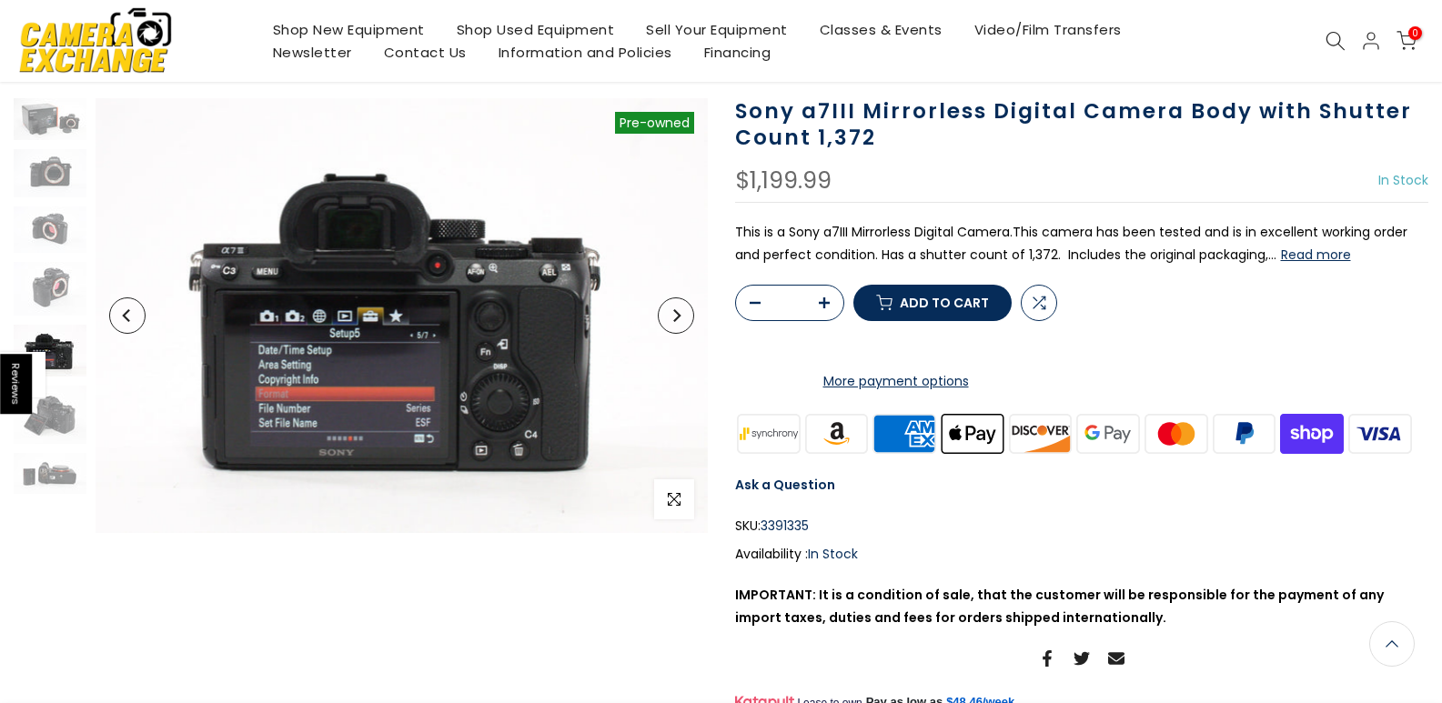
scroll to position [112, 0]
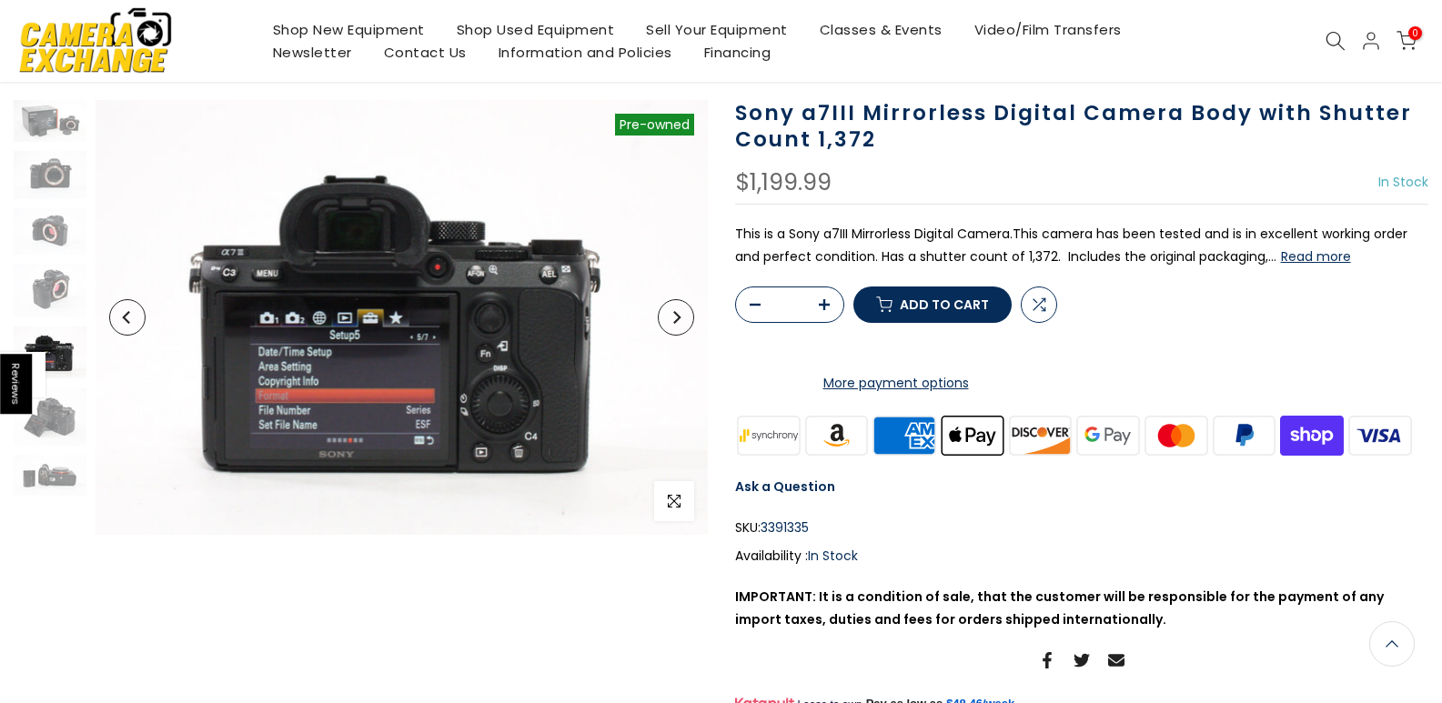
click at [674, 329] on button "Next" at bounding box center [676, 317] width 36 height 36
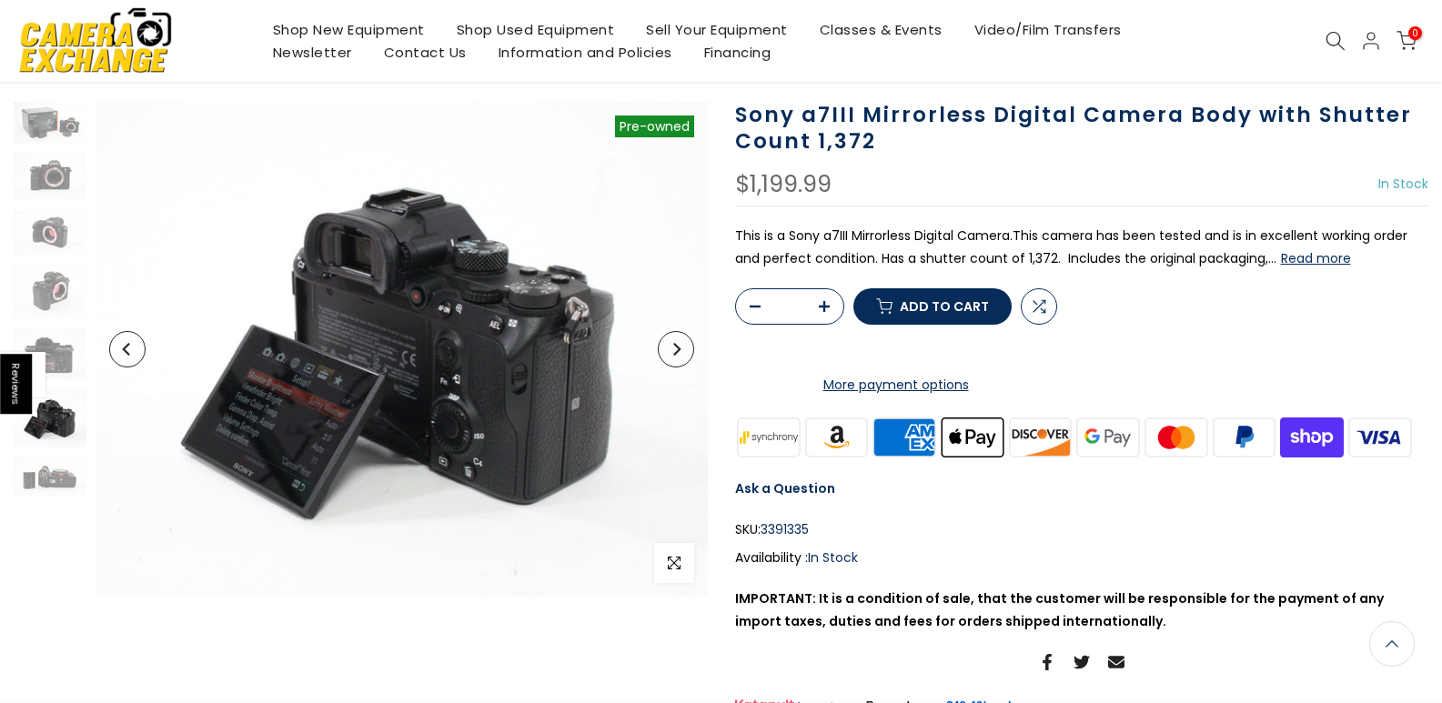
click at [672, 358] on button "Next" at bounding box center [676, 349] width 36 height 36
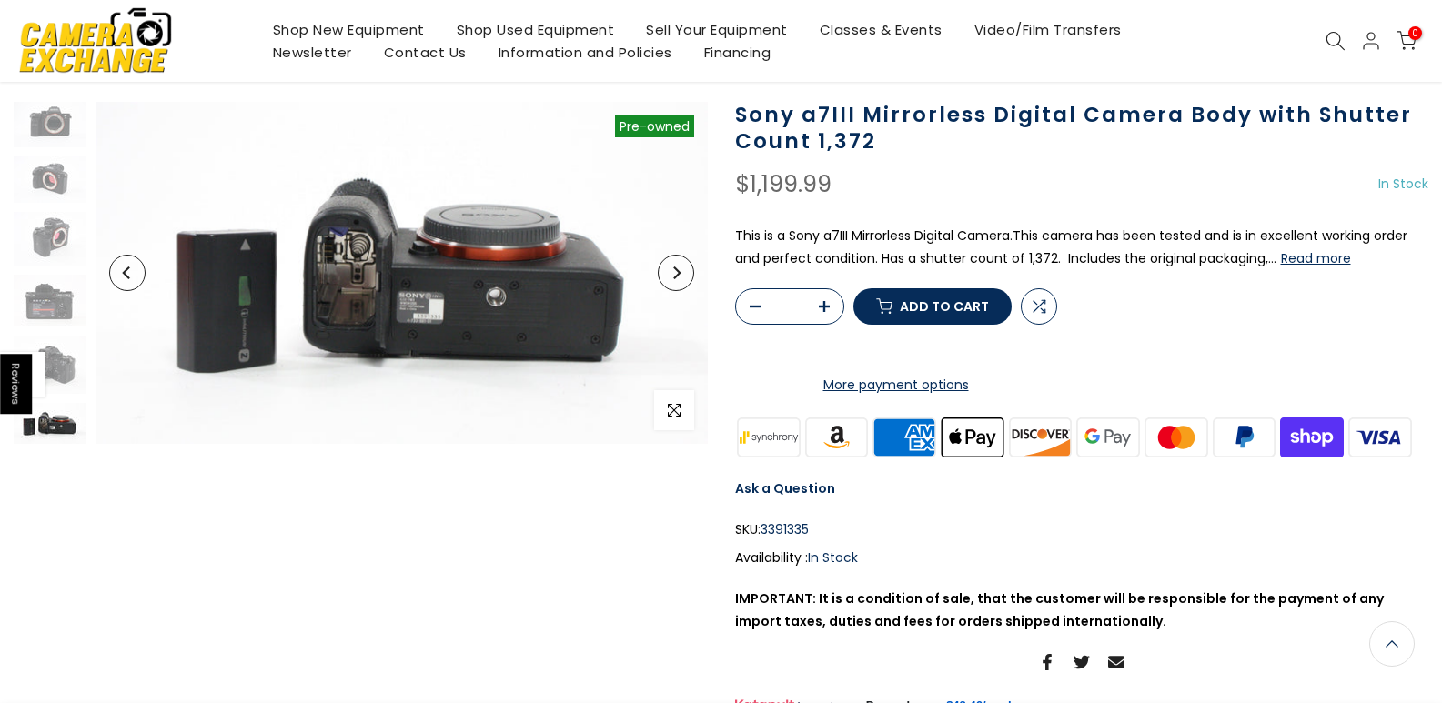
click at [678, 279] on button "Next" at bounding box center [676, 273] width 36 height 36
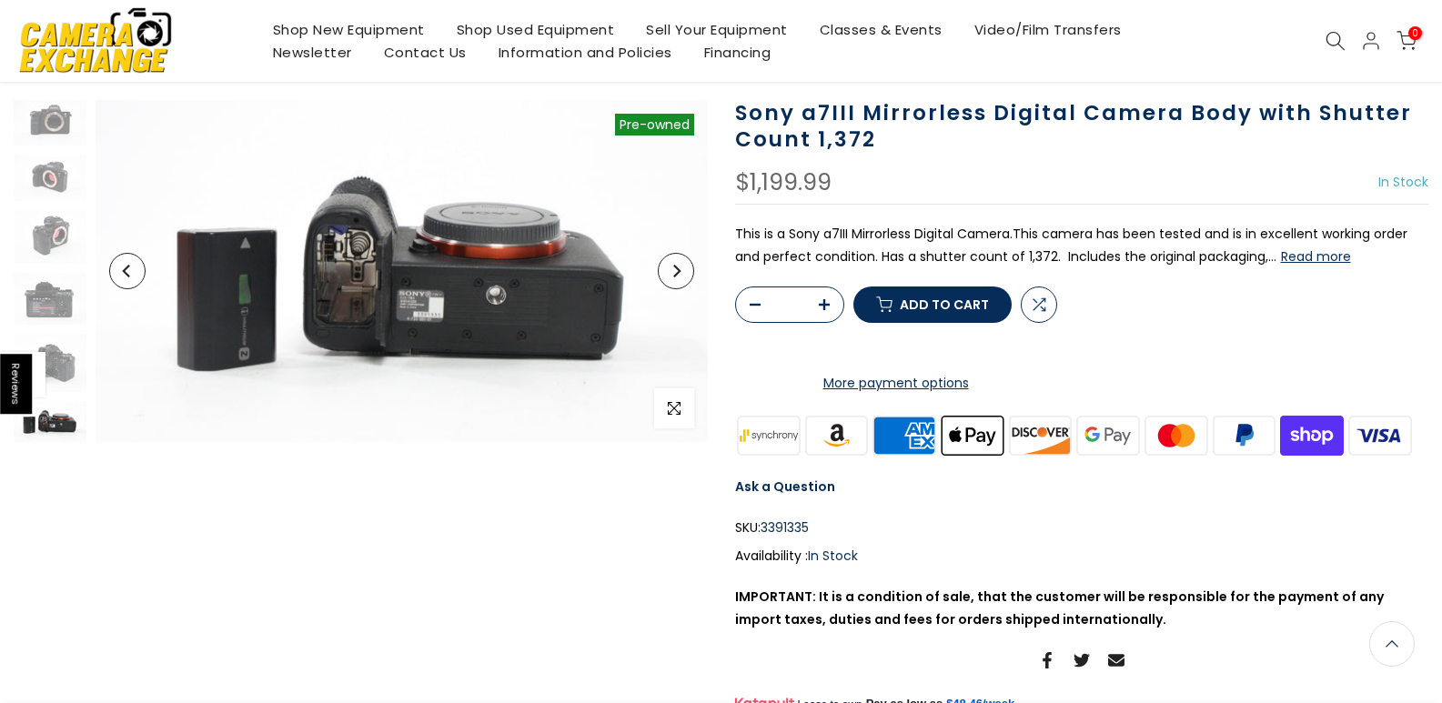
click at [678, 279] on button "Next" at bounding box center [676, 271] width 36 height 36
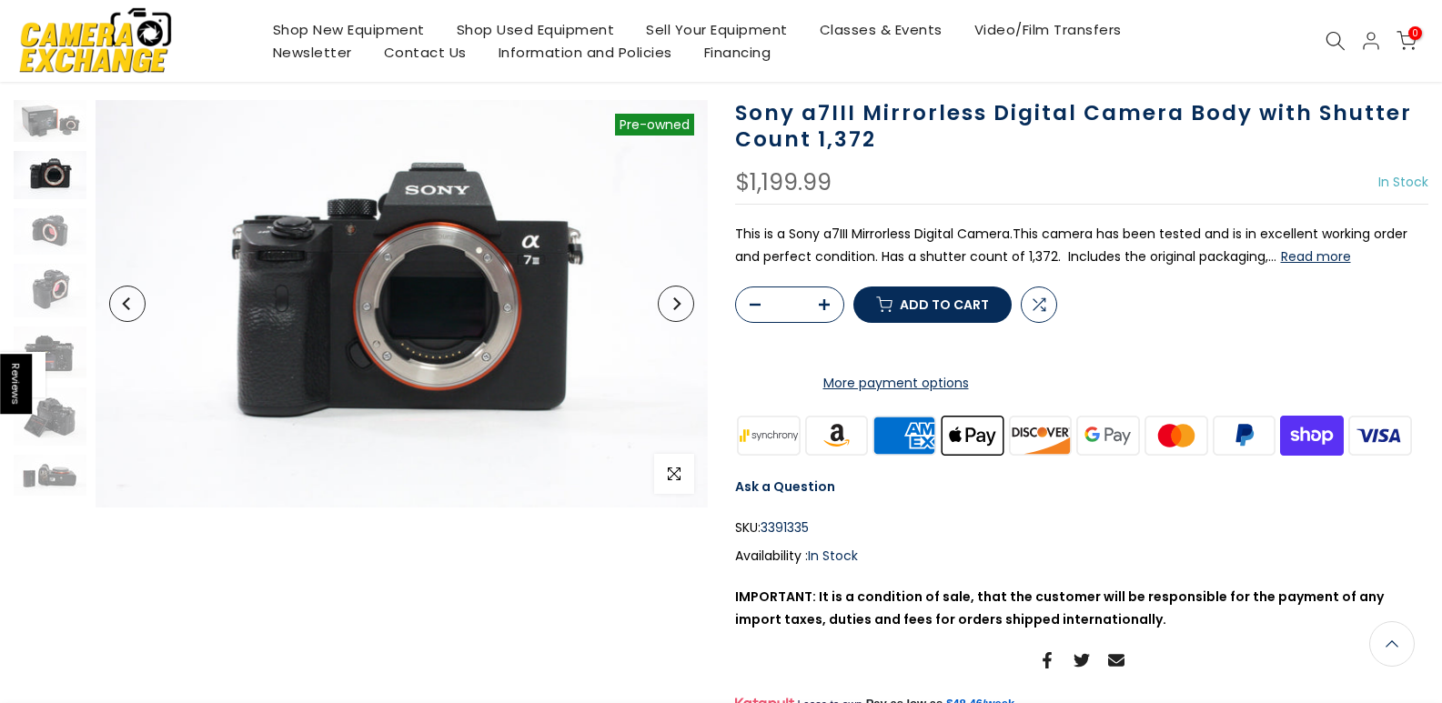
scroll to position [0, 0]
click at [673, 303] on icon "Next" at bounding box center [676, 304] width 13 height 13
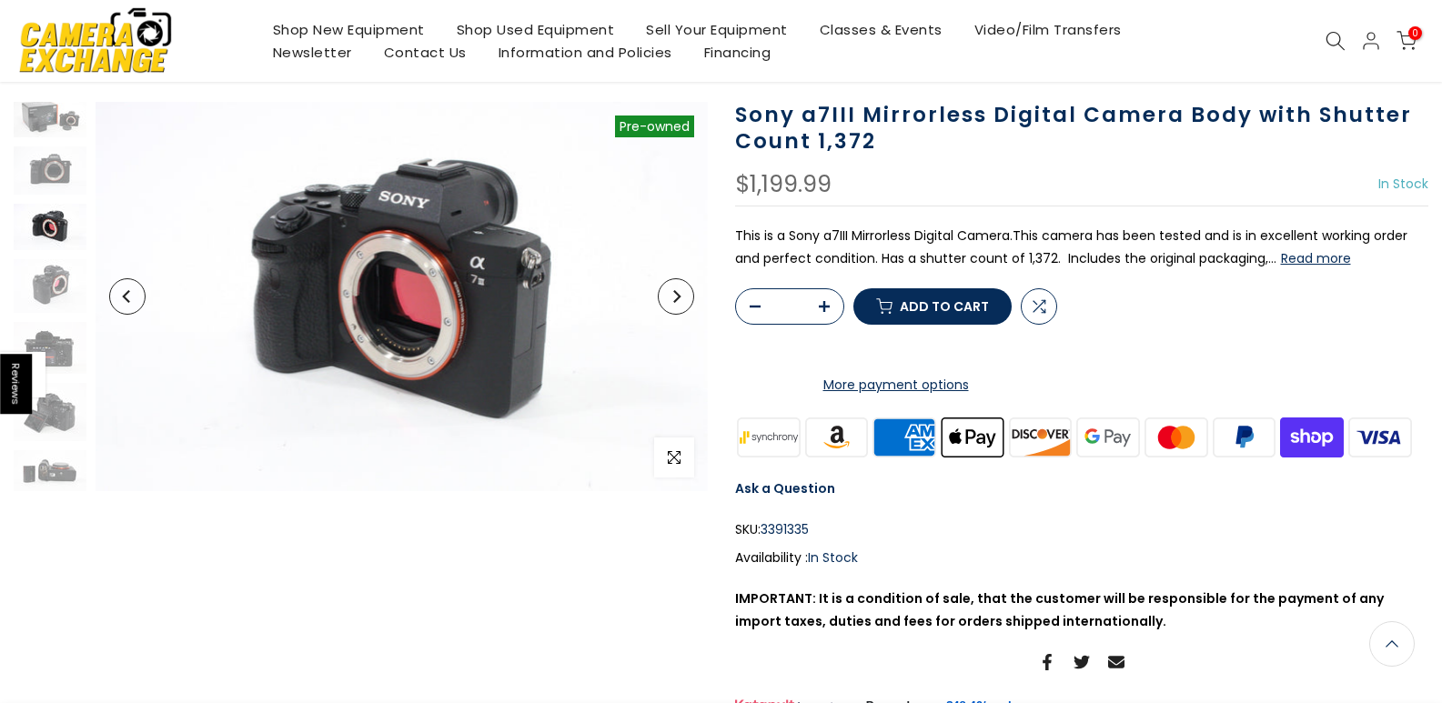
scroll to position [114, 0]
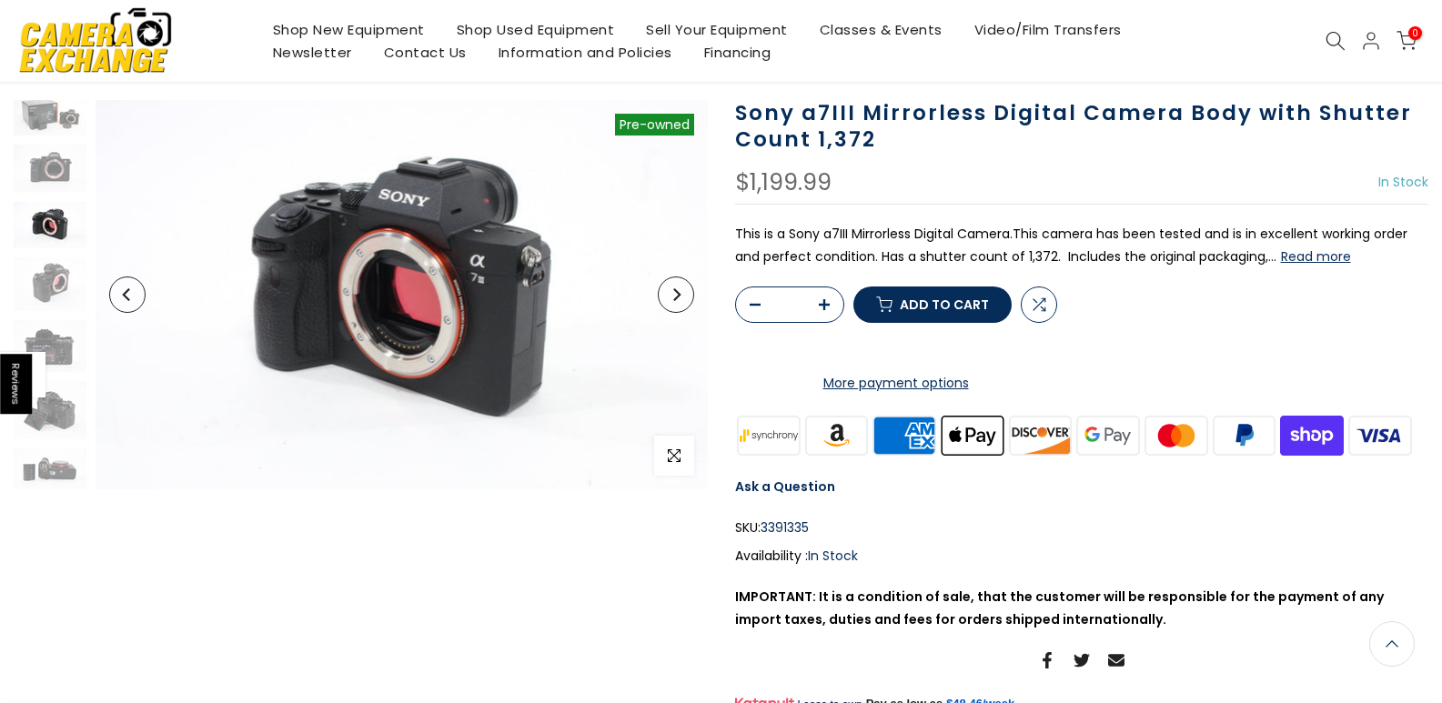
click at [970, 311] on span "Add to cart" at bounding box center [944, 305] width 89 height 13
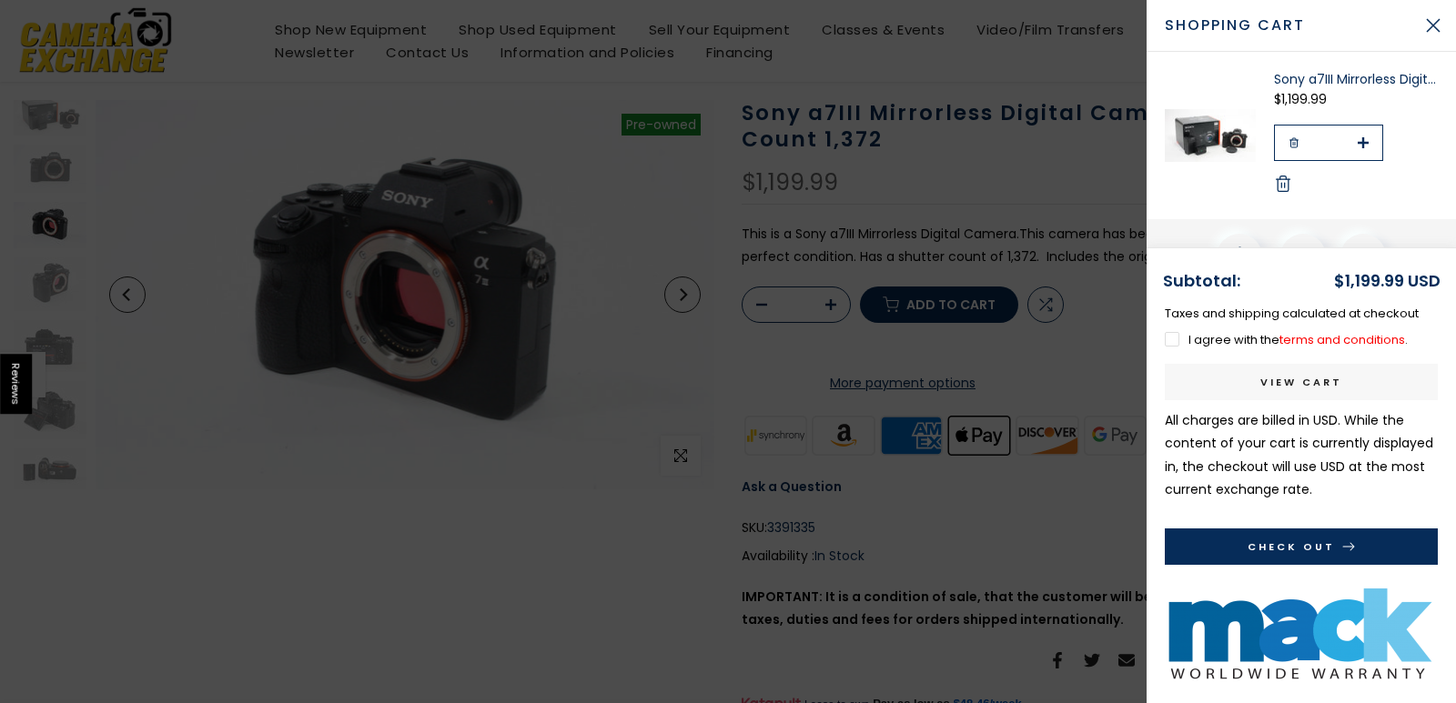
click at [1324, 377] on link "View cart" at bounding box center [1301, 382] width 273 height 36
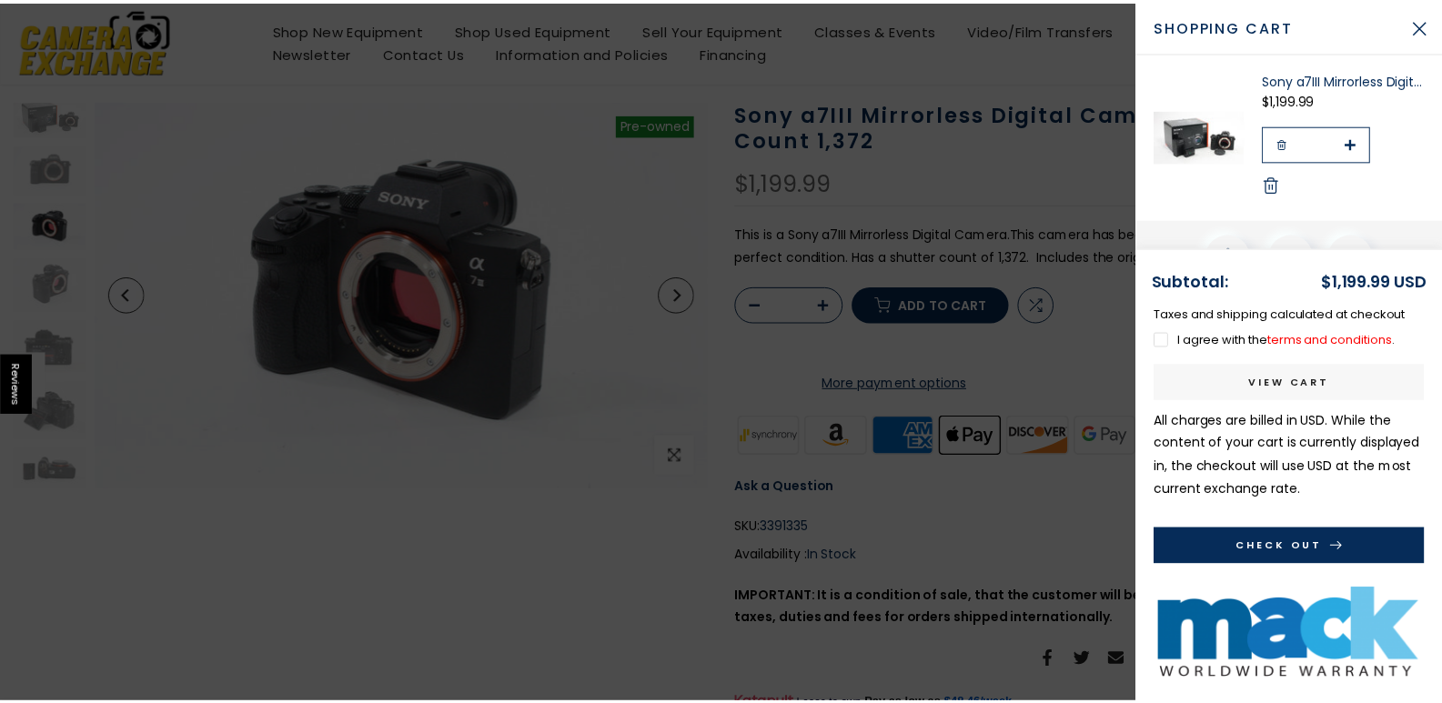
scroll to position [112, 0]
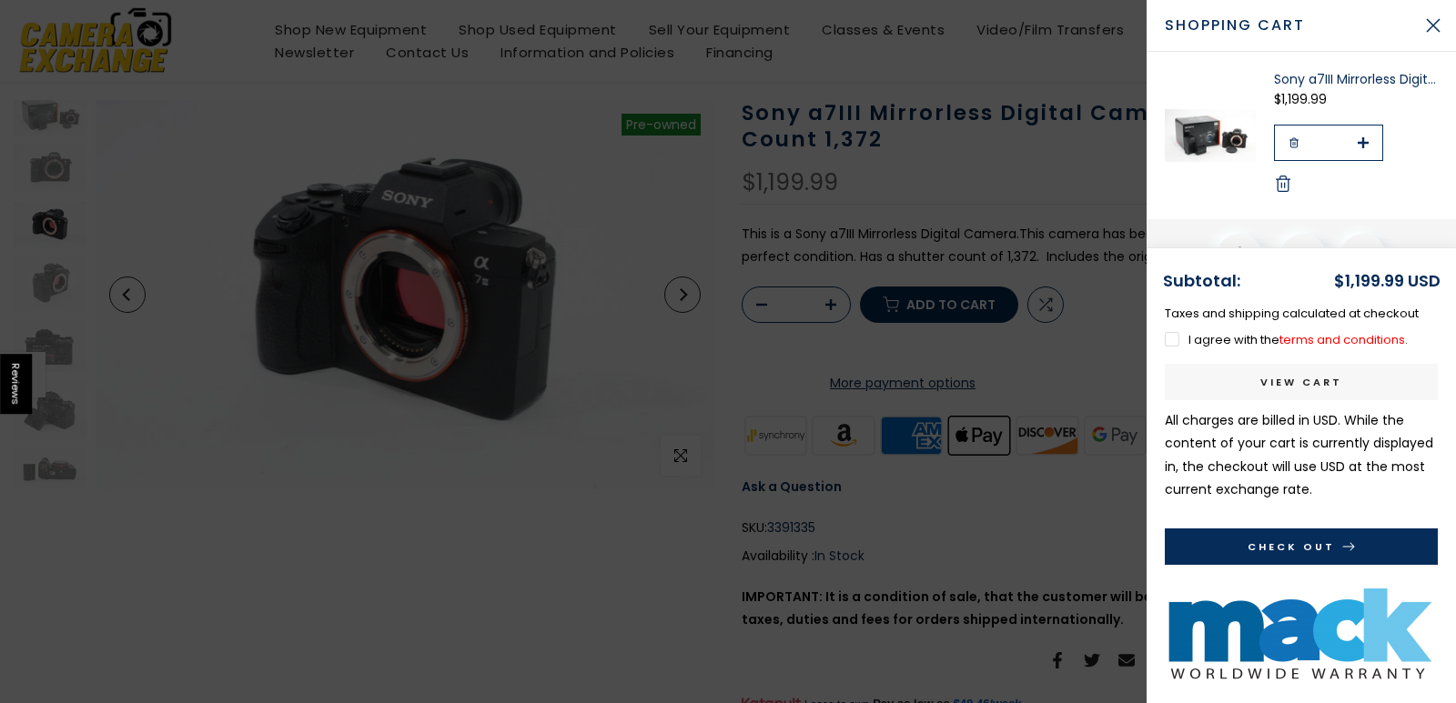
click at [1435, 21] on button "Close Cart" at bounding box center [1434, 26] width 46 height 46
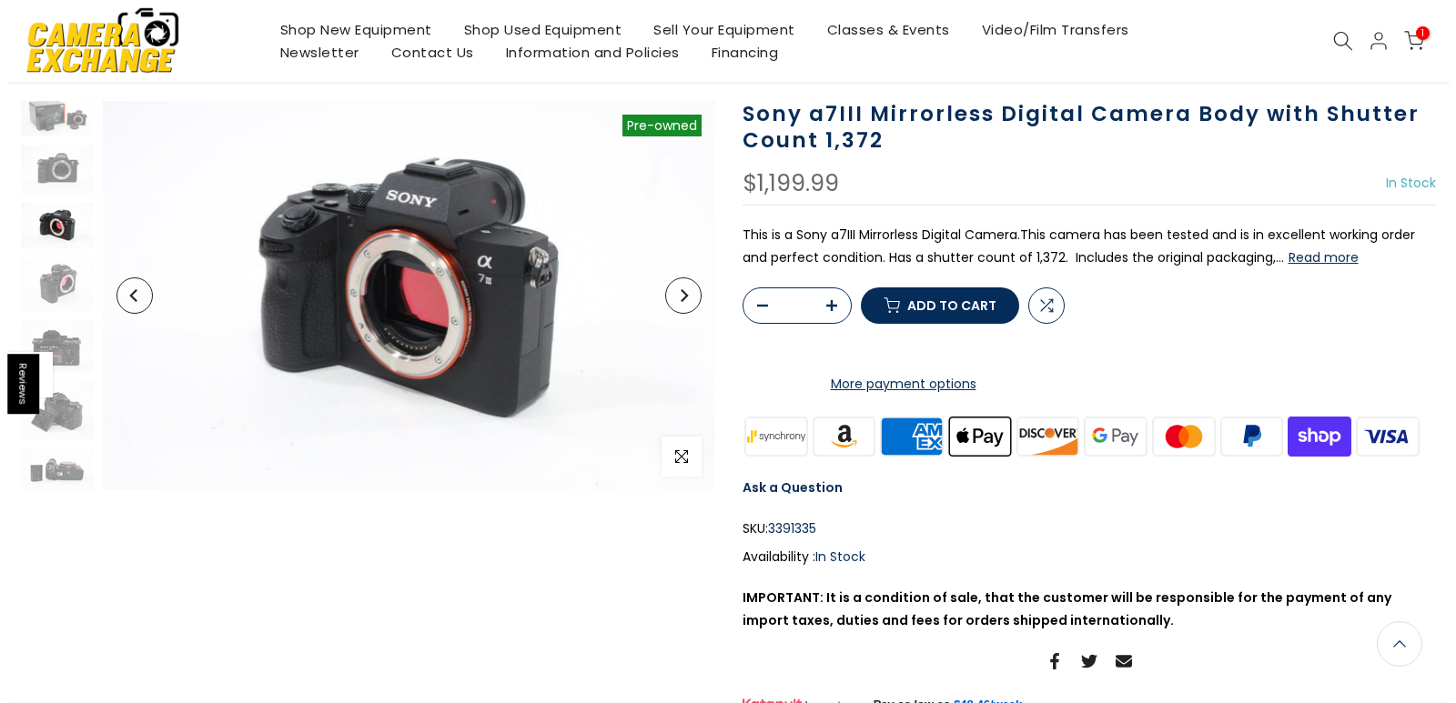
scroll to position [114, 0]
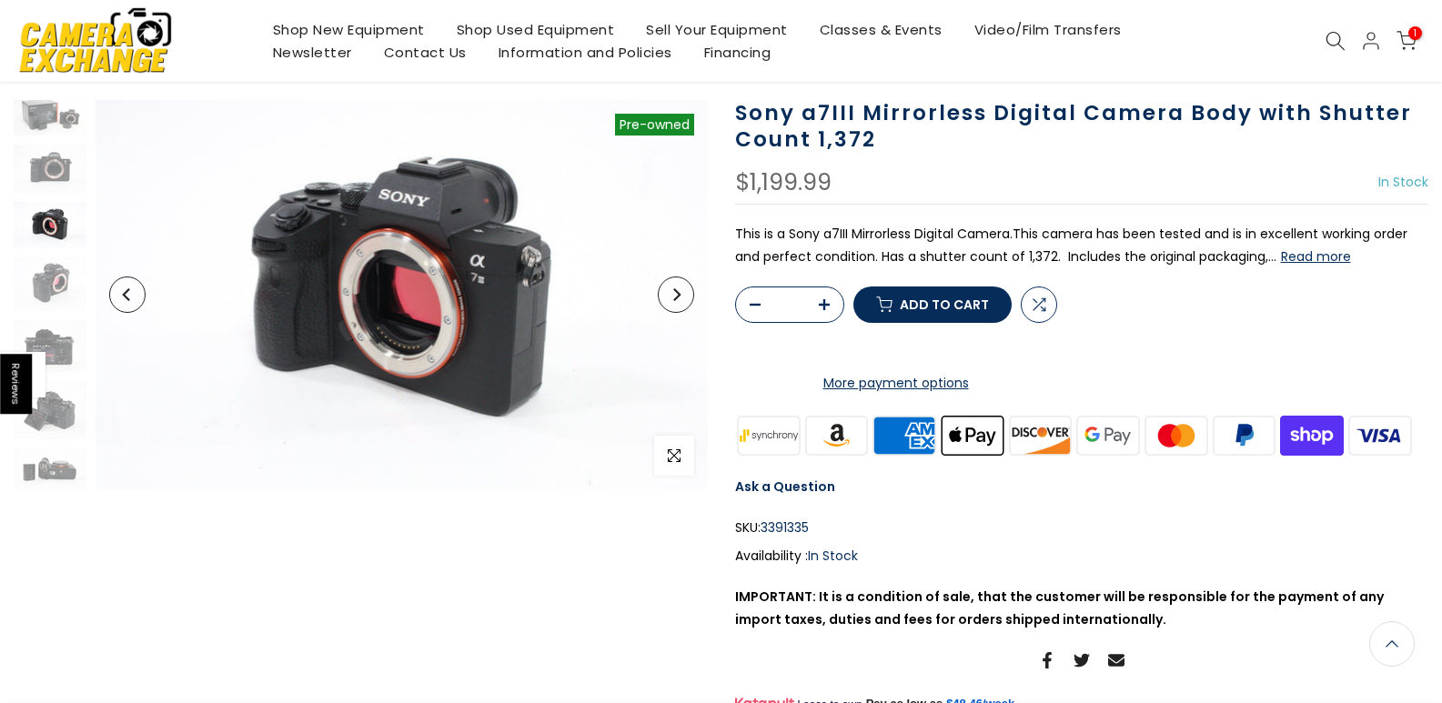
click at [1411, 40] on icon at bounding box center [1407, 41] width 20 height 20
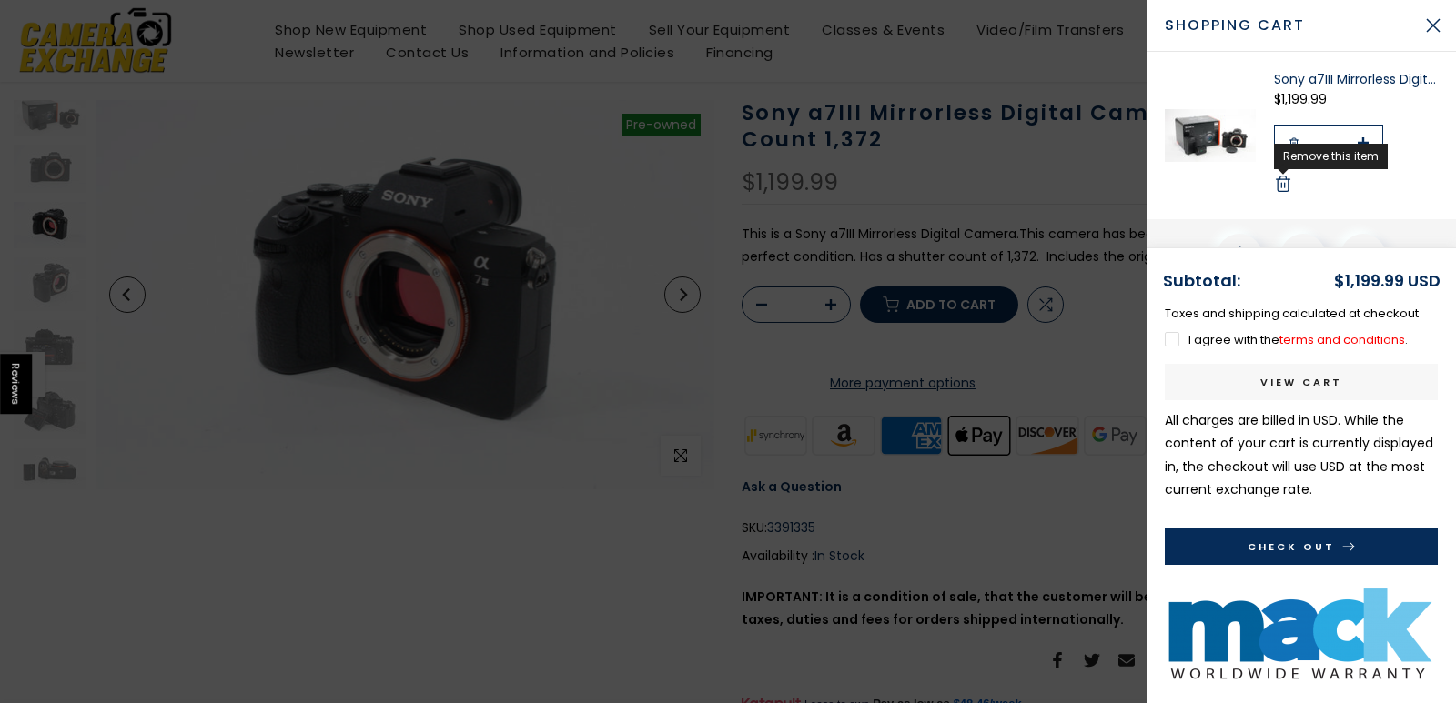
click at [1282, 186] on icon at bounding box center [1283, 184] width 18 height 18
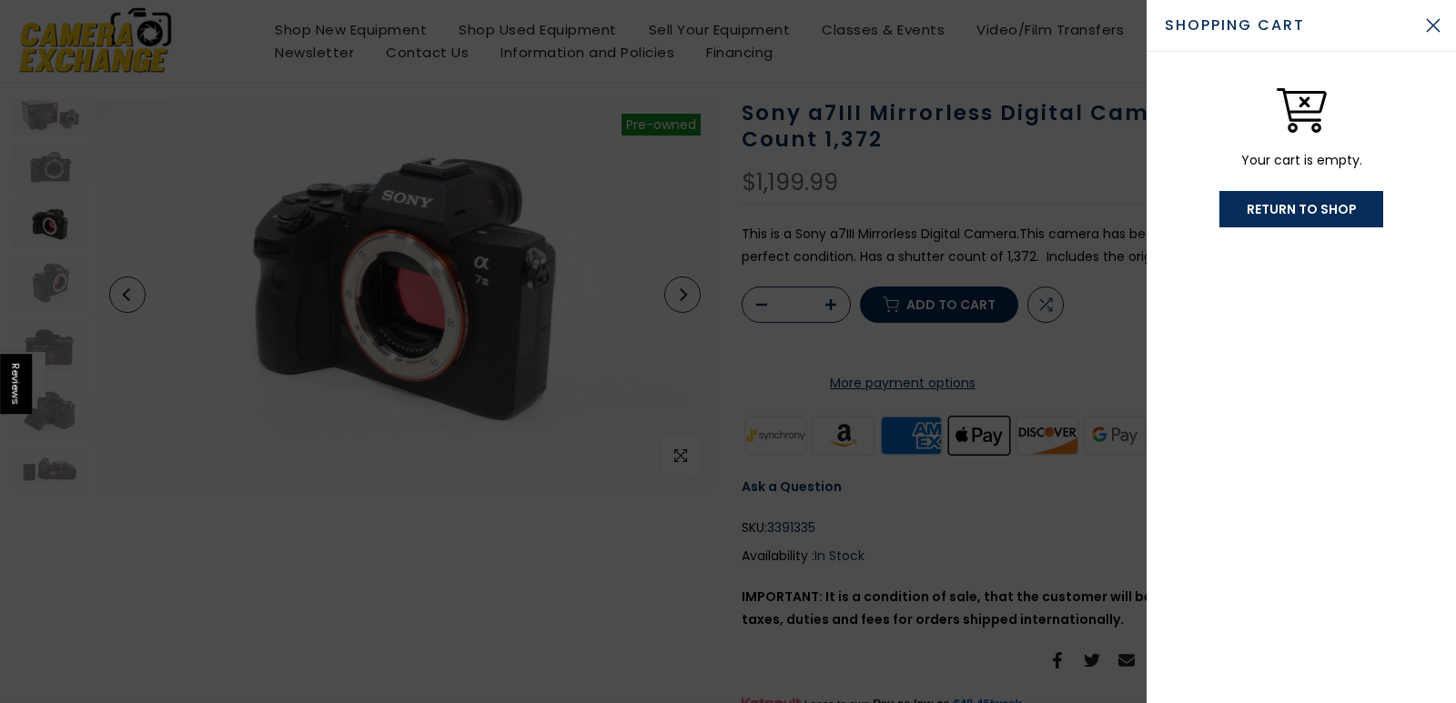
scroll to position [112, 0]
click at [1292, 218] on link "Return To Shop" at bounding box center [1302, 209] width 164 height 36
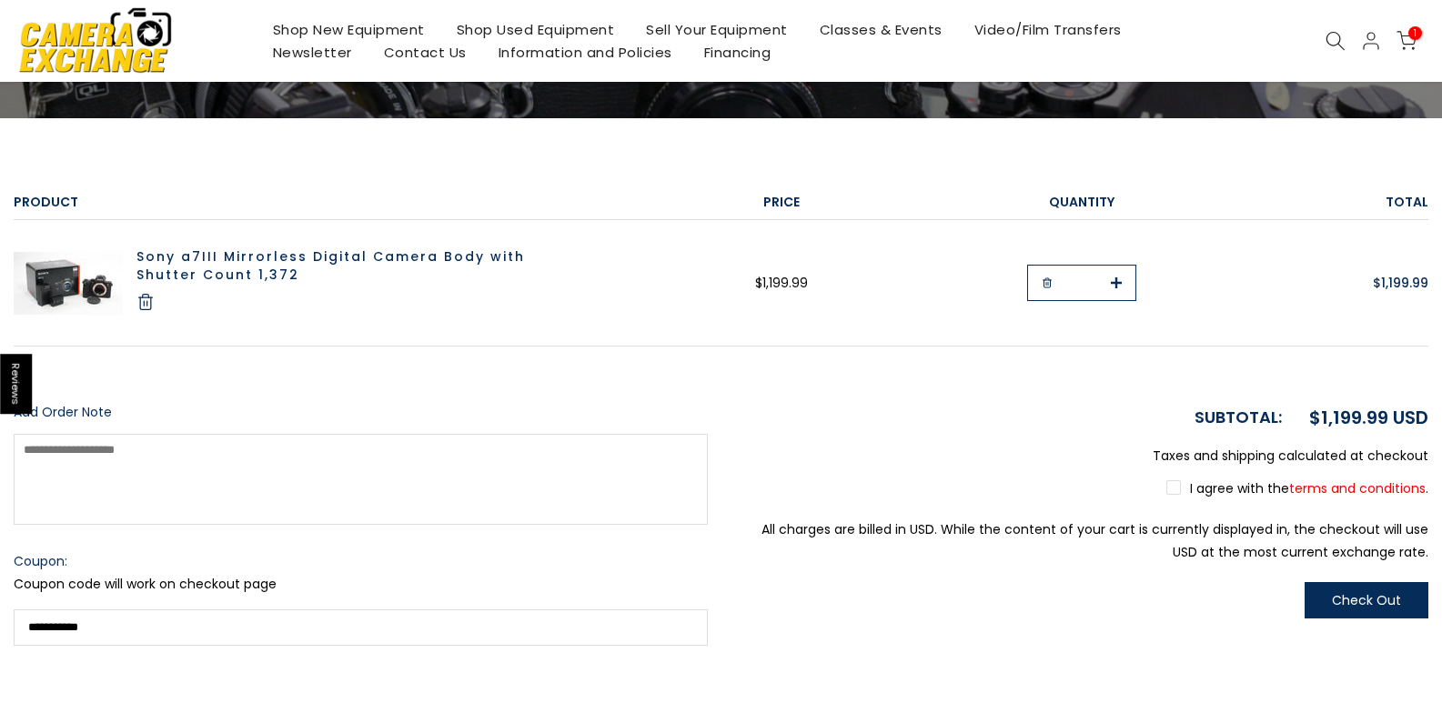
scroll to position [273, 0]
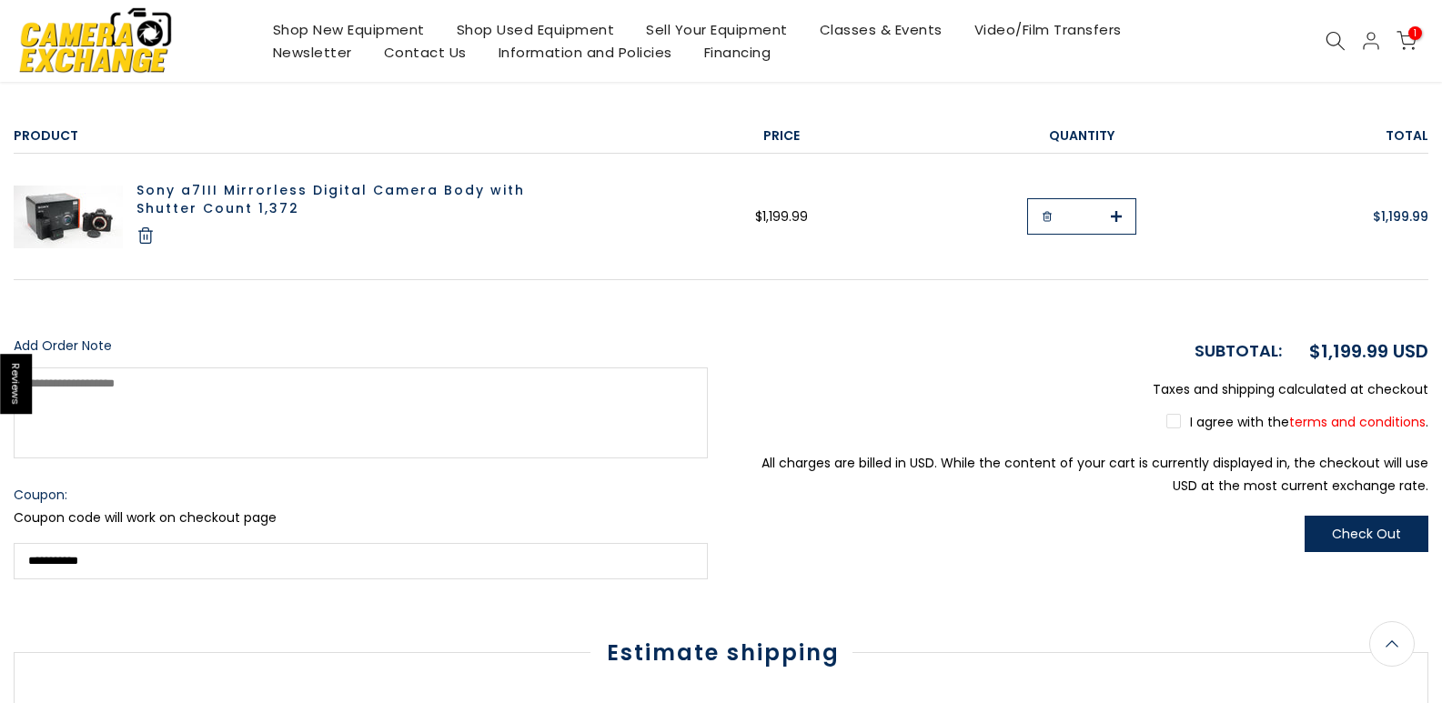
click at [1352, 416] on link "terms and conditions" at bounding box center [1358, 422] width 137 height 18
click at [1167, 420] on label "I agree with the terms and conditions ." at bounding box center [1298, 422] width 262 height 18
click at [1388, 528] on button "Check Out" at bounding box center [1367, 534] width 124 height 36
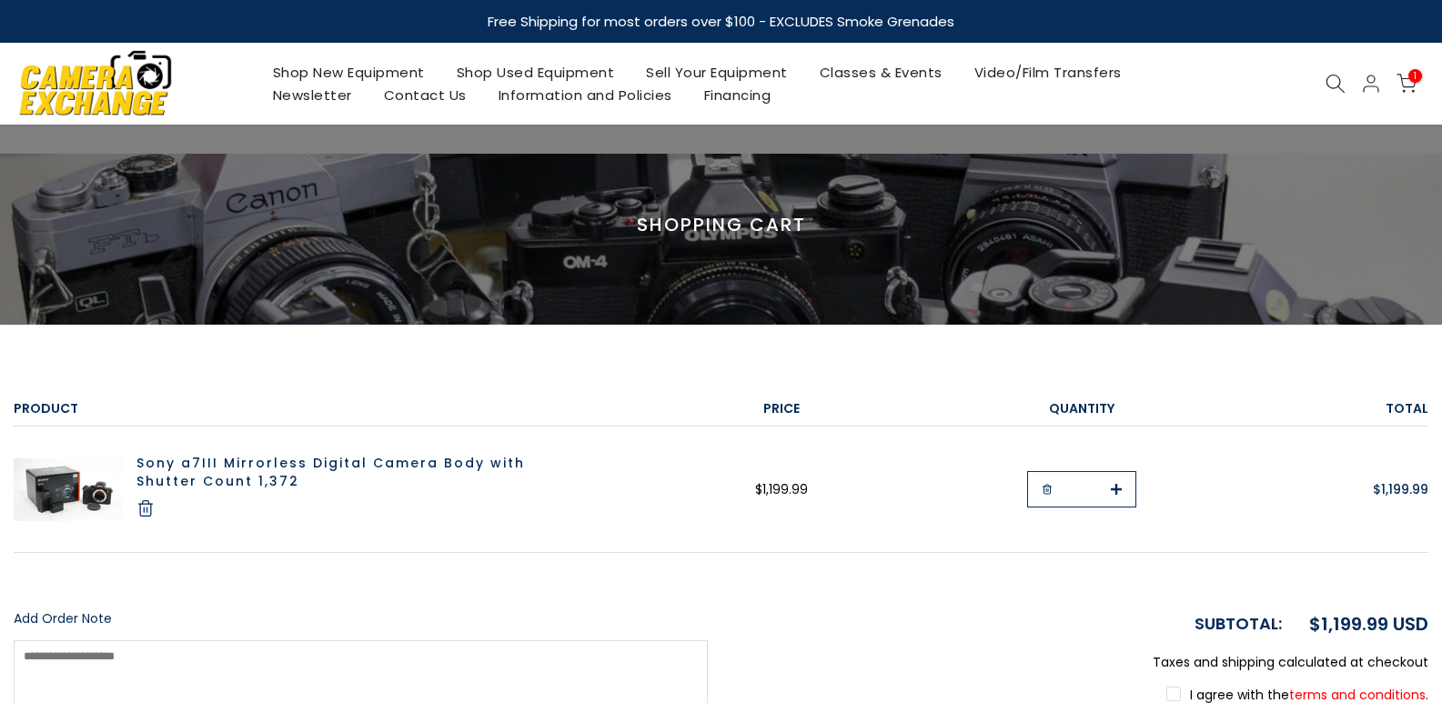
scroll to position [273, 0]
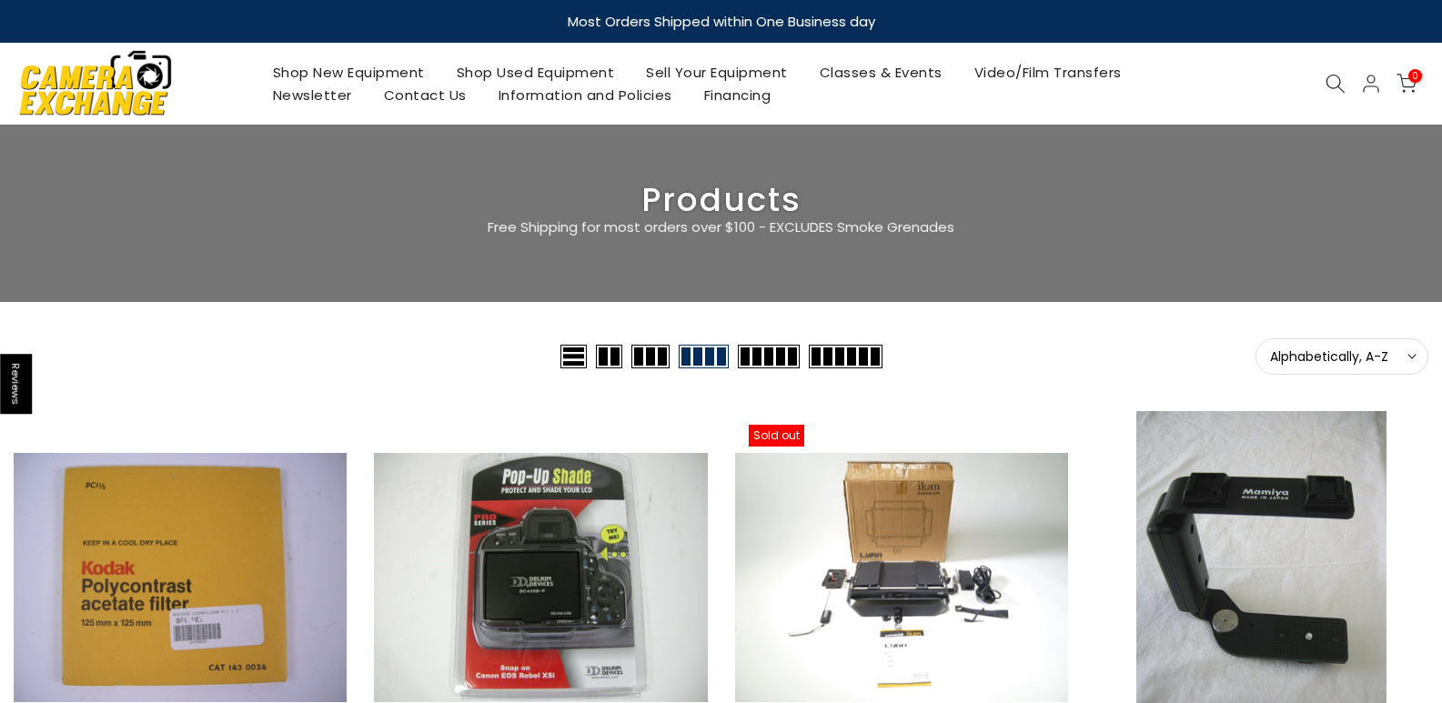
click at [559, 70] on link "Shop Used Equipment" at bounding box center [535, 72] width 190 height 23
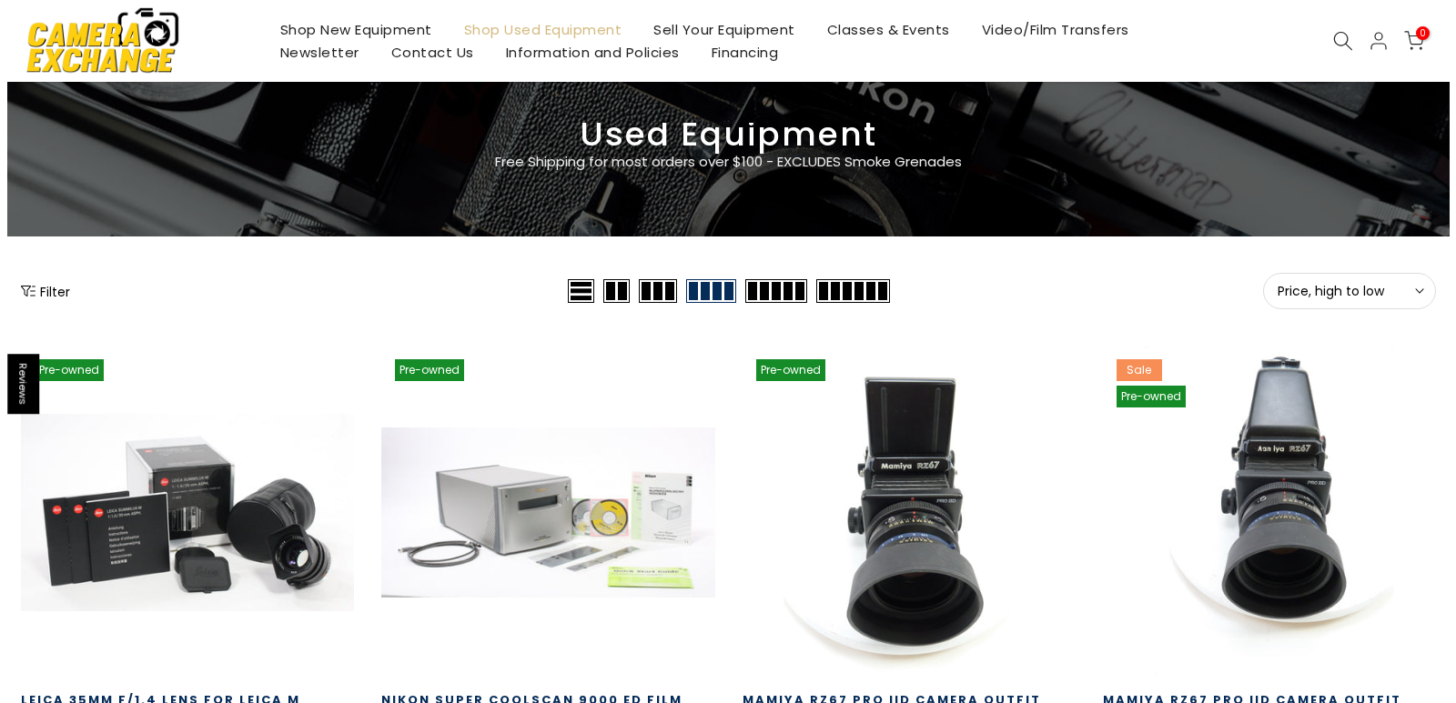
scroll to position [182, 0]
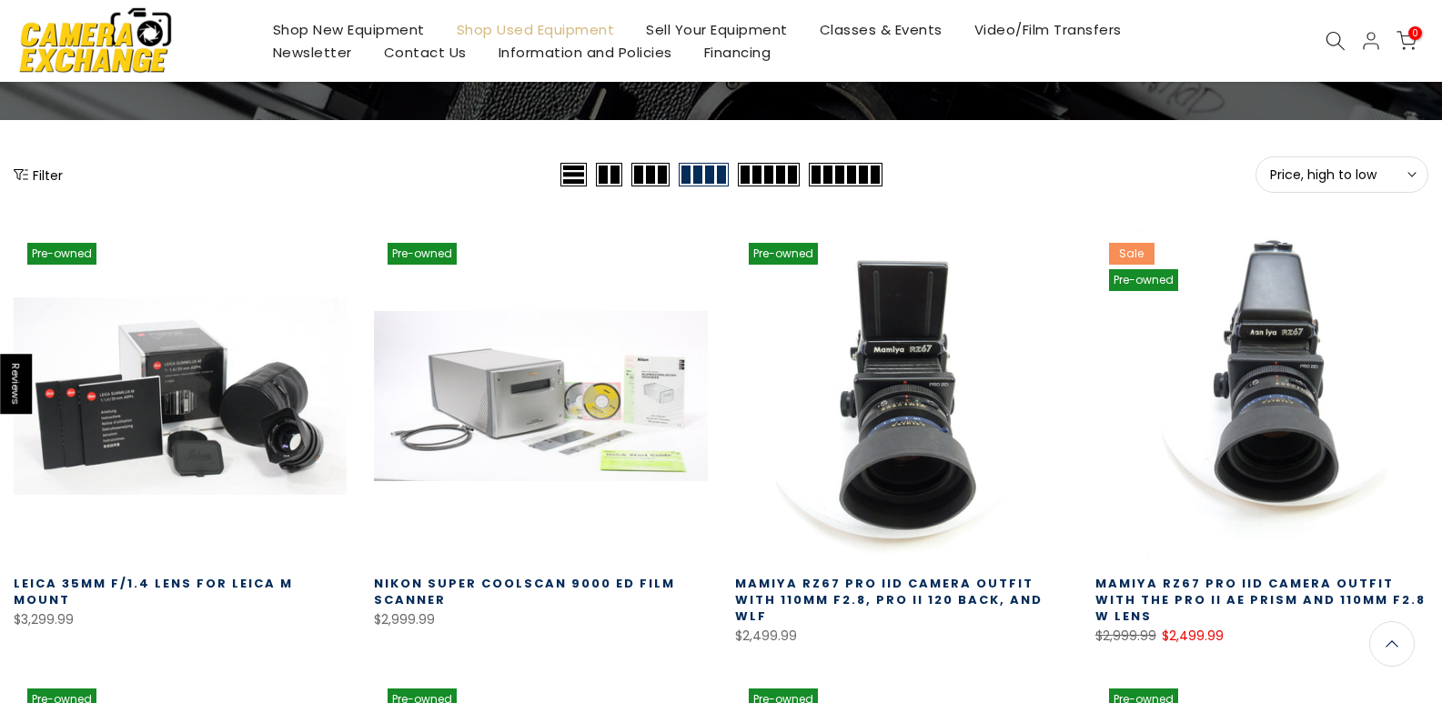
click at [49, 177] on button "Filter" at bounding box center [38, 175] width 49 height 18
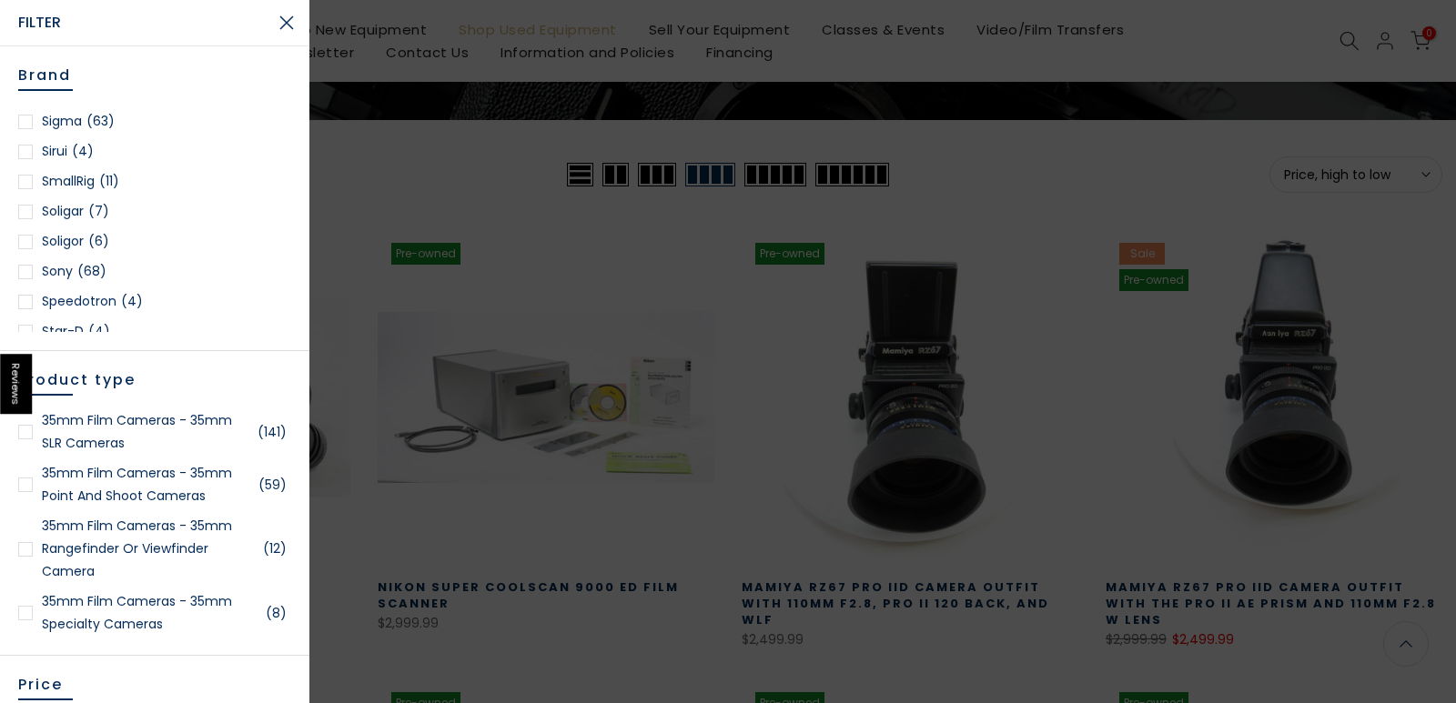
scroll to position [2403, 0]
click at [78, 233] on span "(68)" at bounding box center [91, 236] width 29 height 23
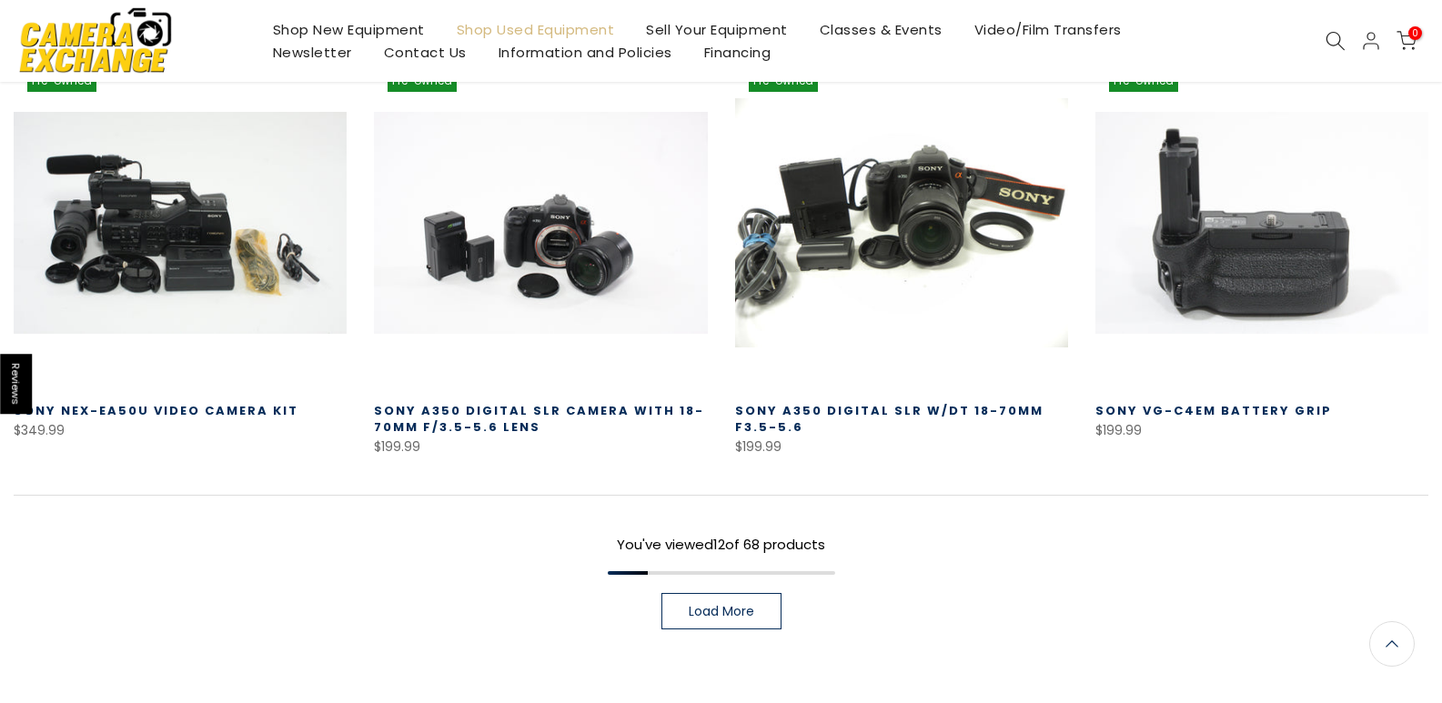
scroll to position [1412, 0]
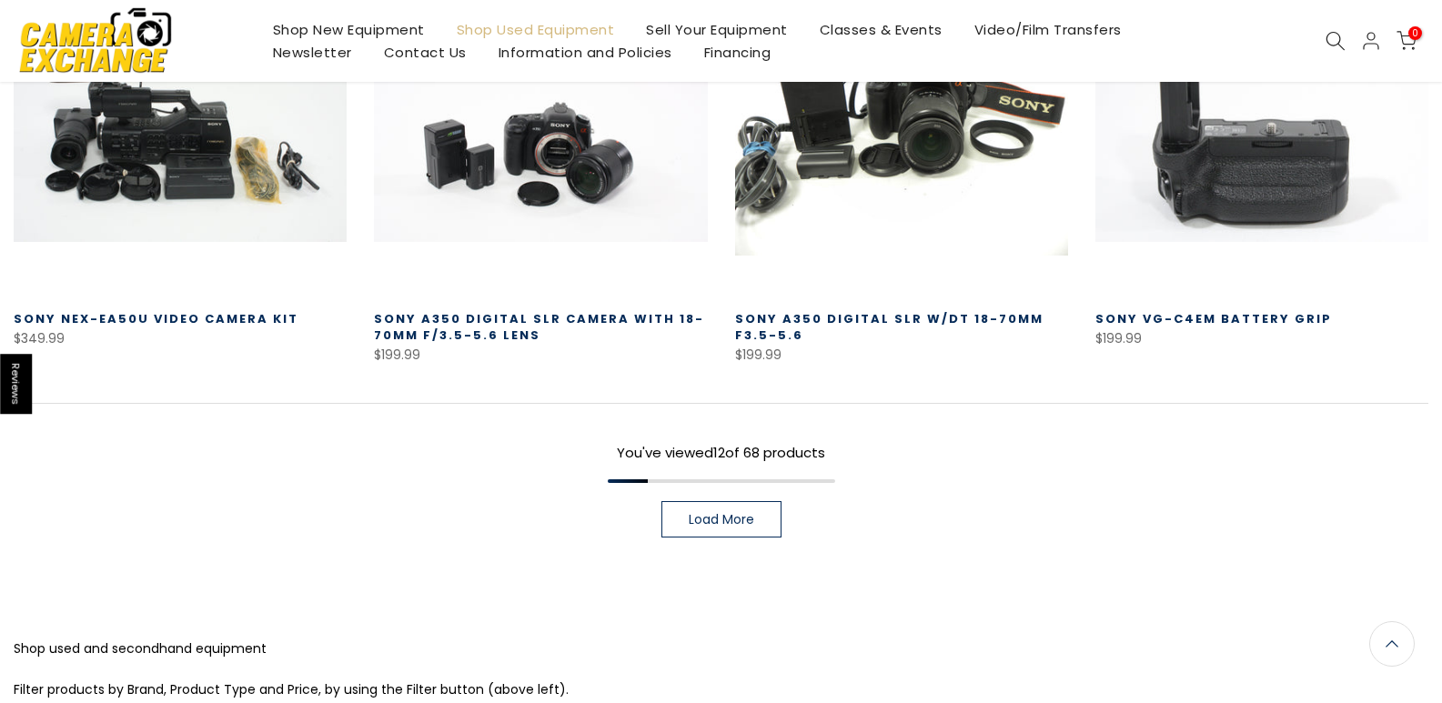
click at [727, 530] on link "Load More" at bounding box center [722, 519] width 120 height 36
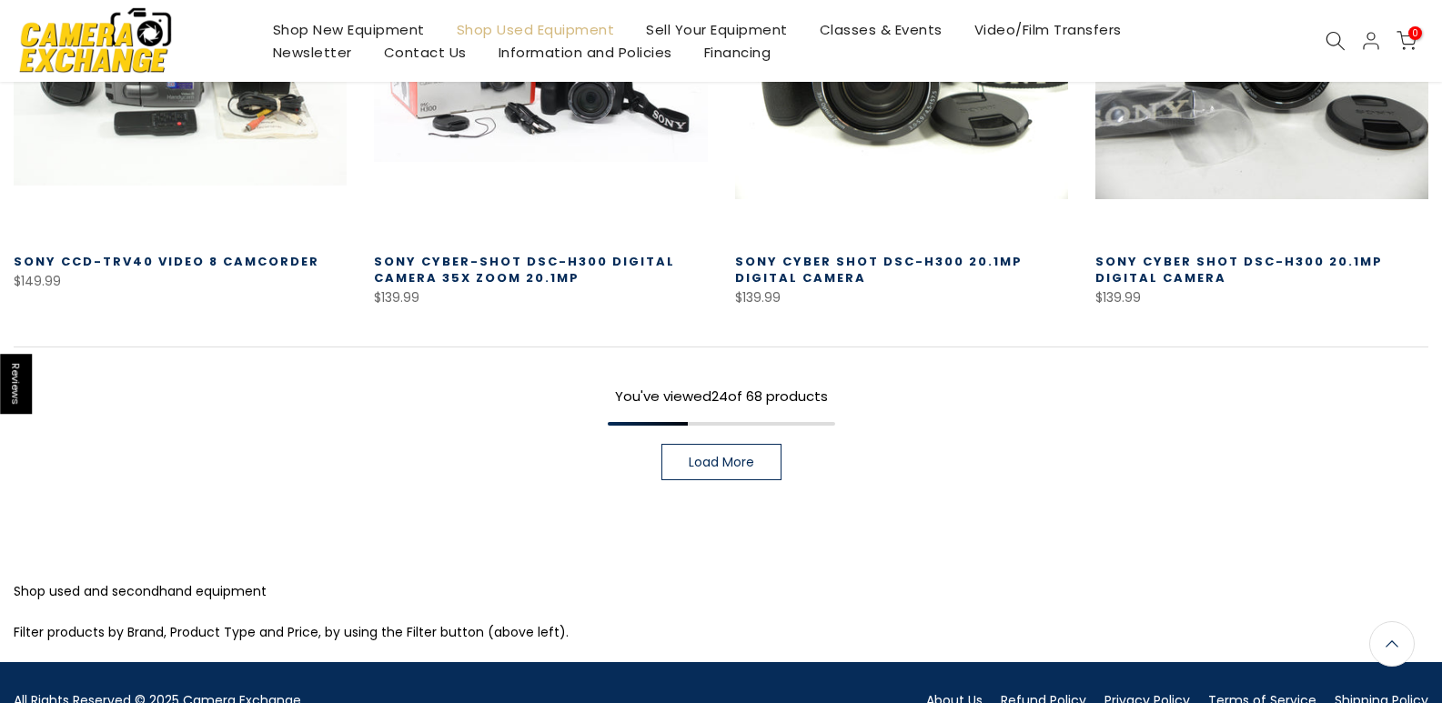
scroll to position [2777, 0]
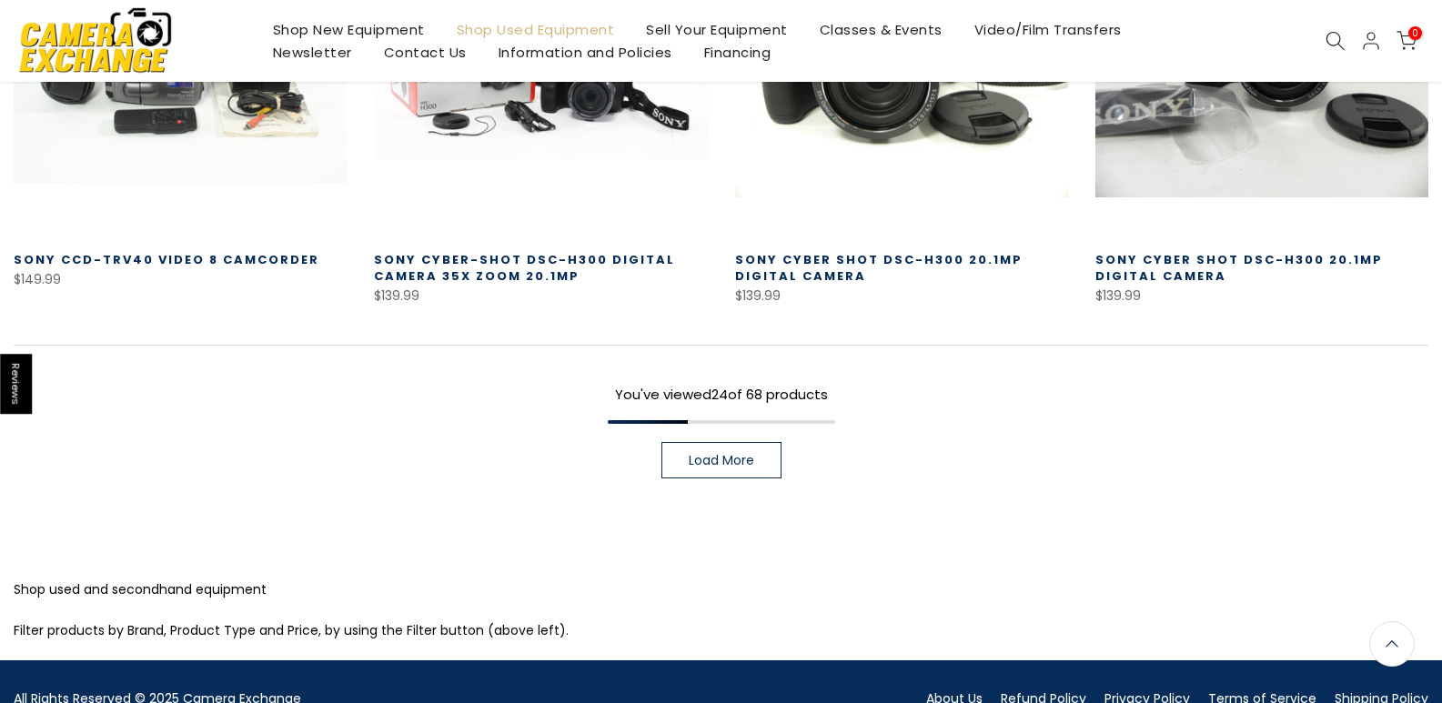
click at [683, 442] on link "Load More" at bounding box center [722, 460] width 120 height 36
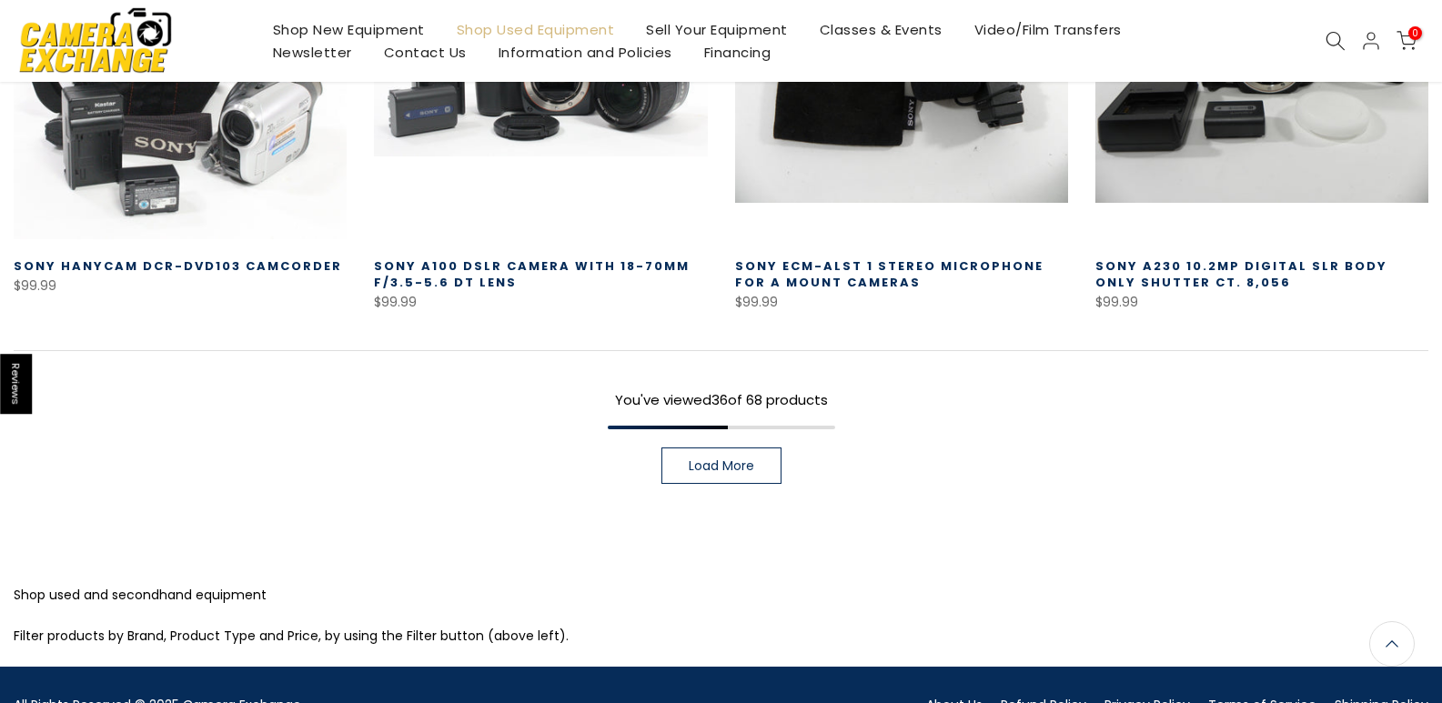
scroll to position [4016, 0]
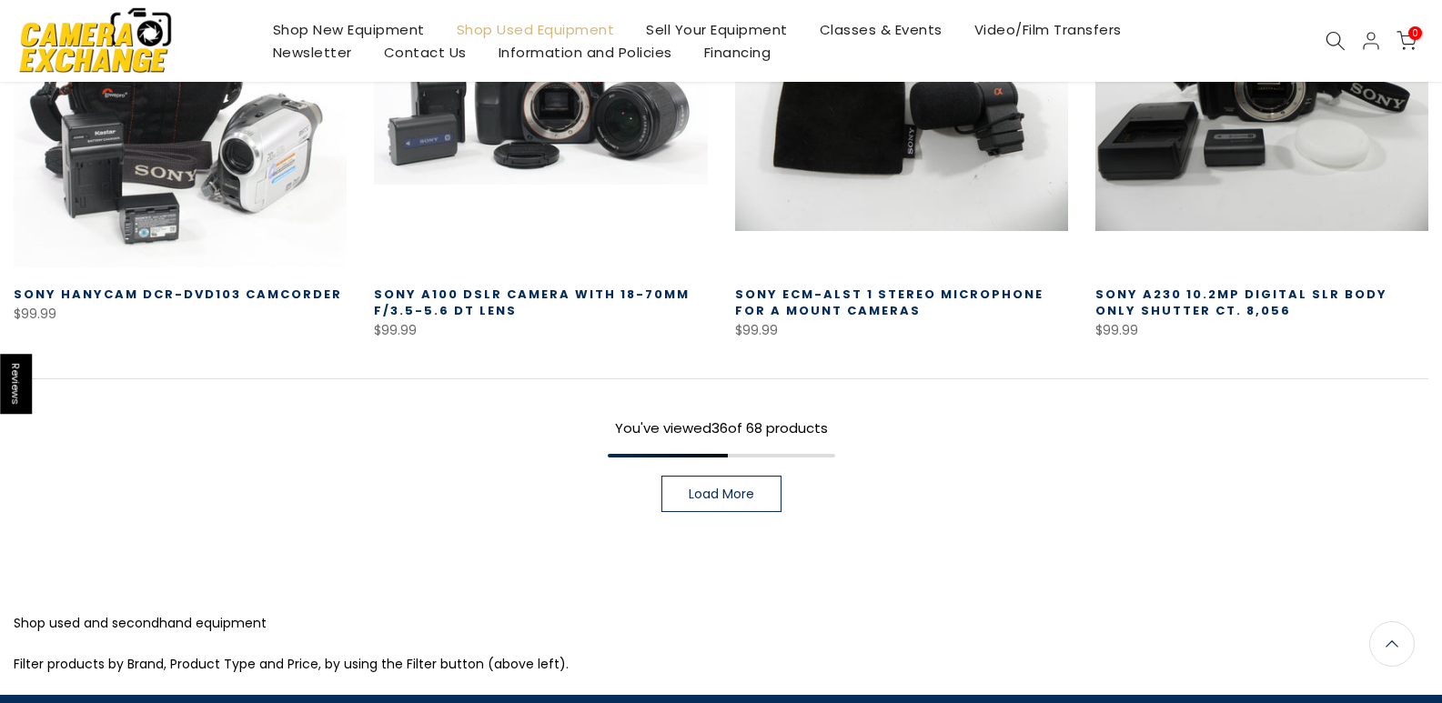
click at [751, 488] on span "Load More" at bounding box center [722, 494] width 66 height 13
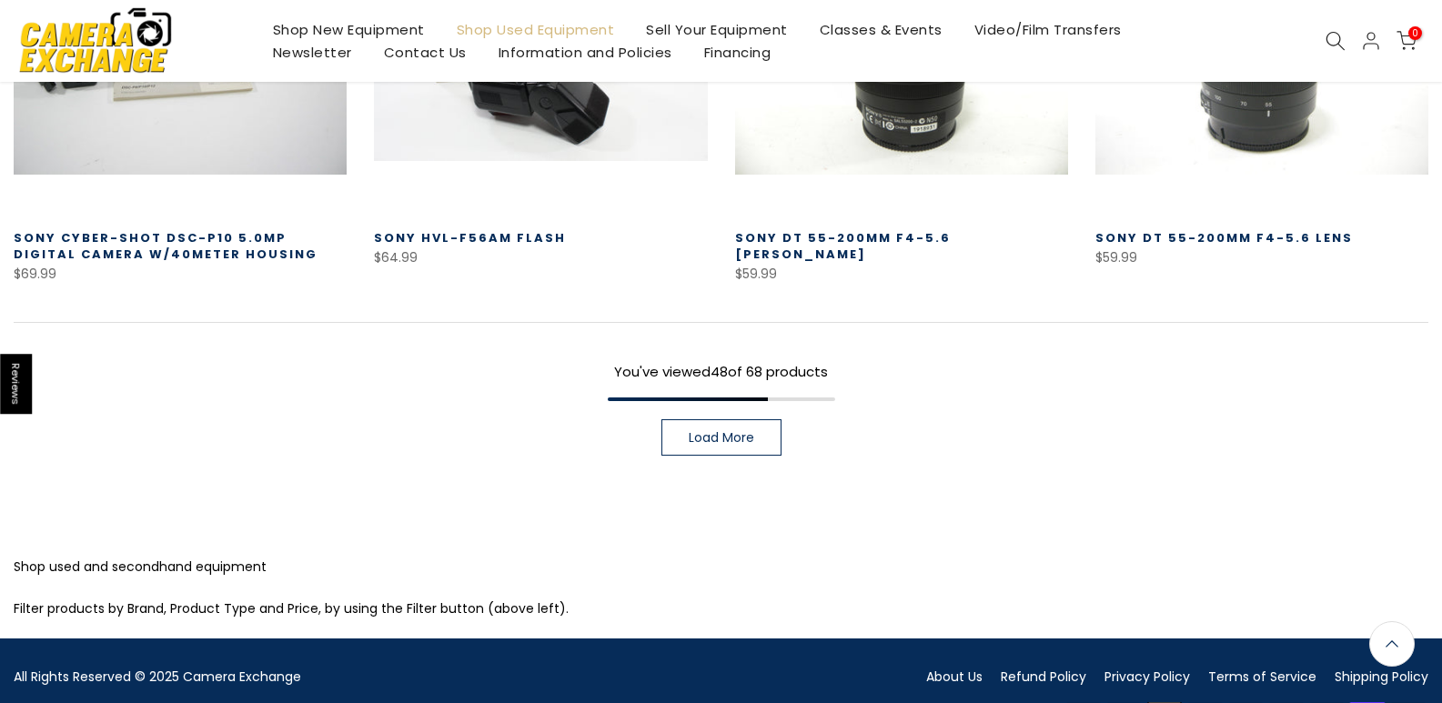
scroll to position [5380, 0]
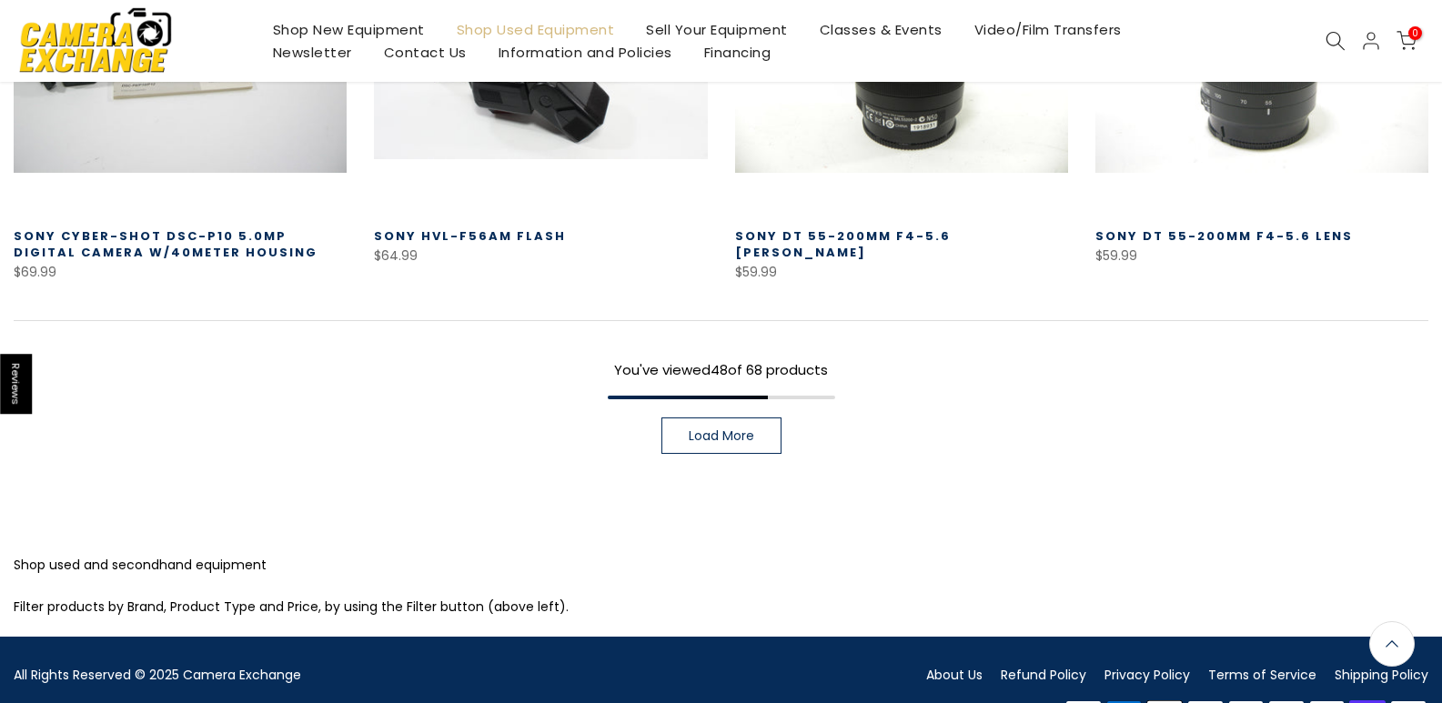
click at [732, 430] on span "Load More" at bounding box center [722, 436] width 66 height 13
click at [732, 394] on div "You've viewed 48 of 68 products Load More" at bounding box center [721, 387] width 1415 height 134
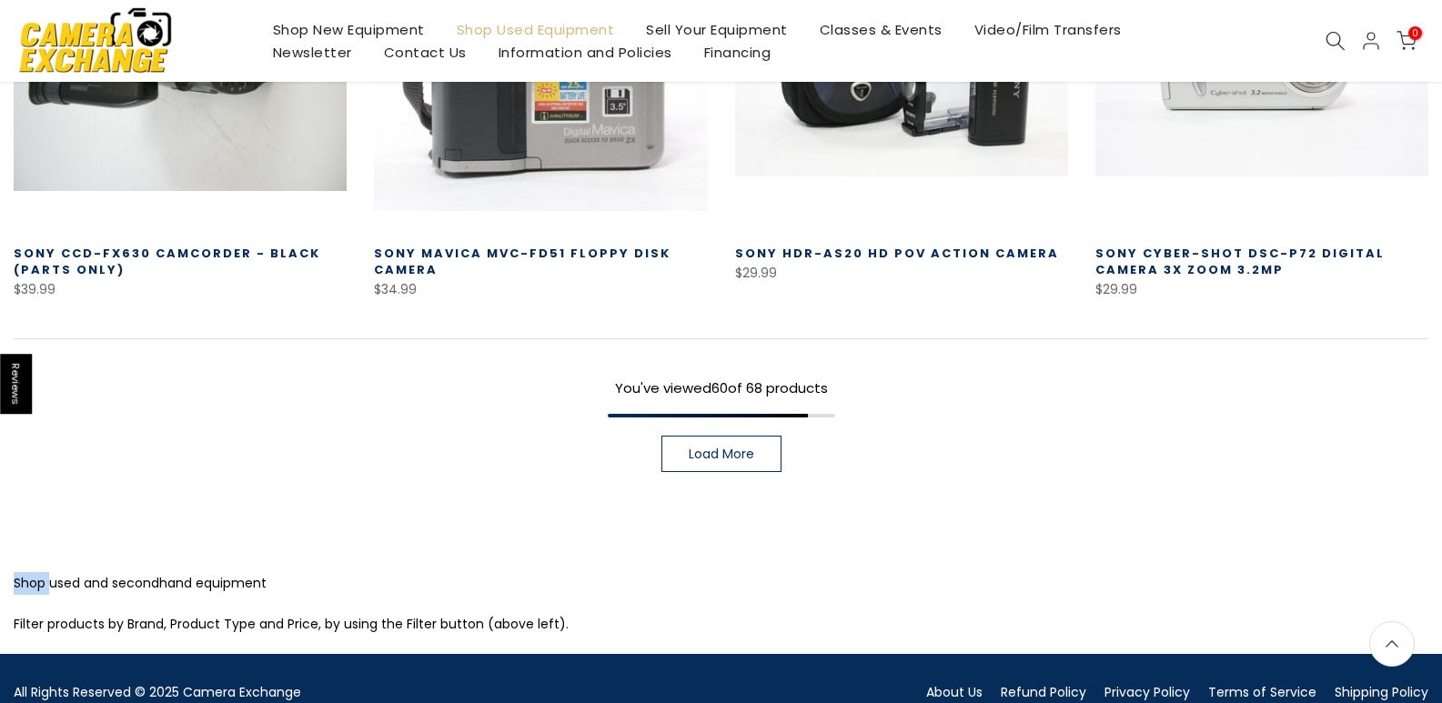
scroll to position [6654, 0]
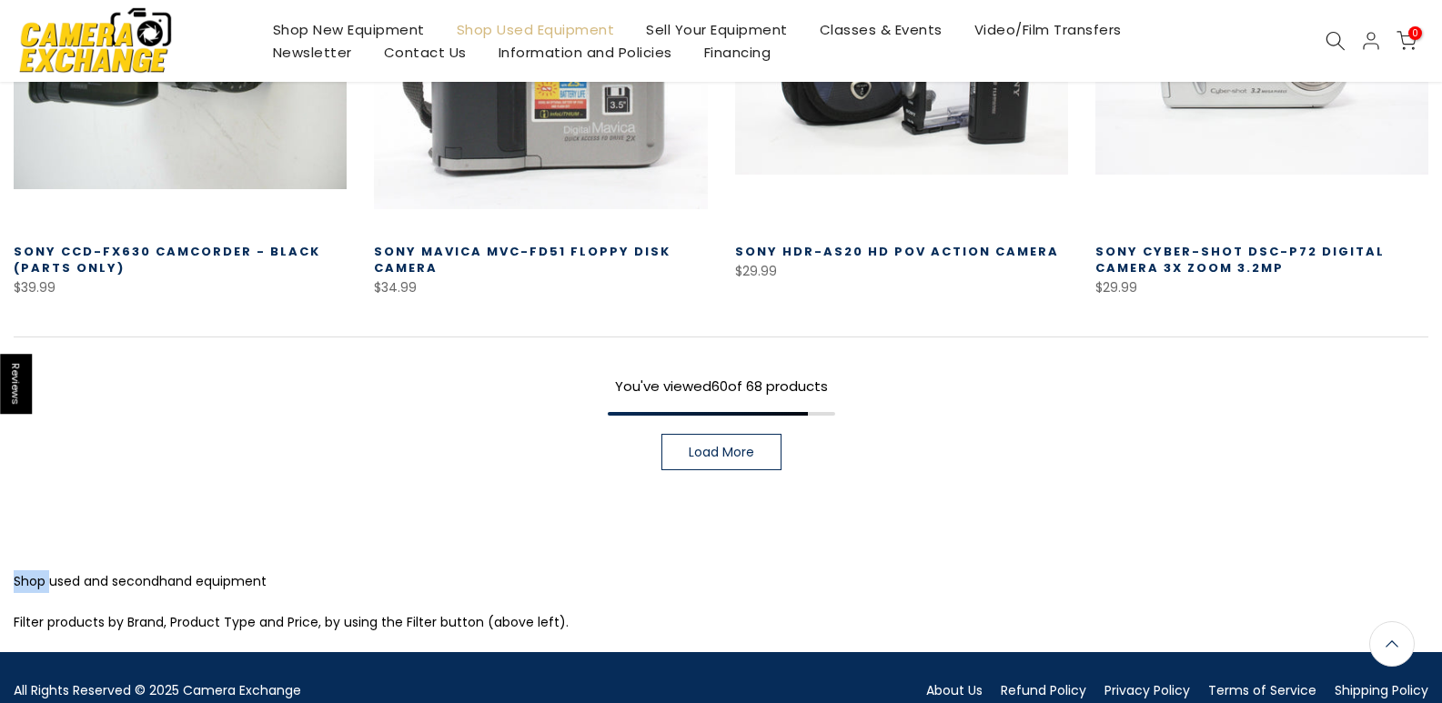
click at [703, 446] on span "Load More" at bounding box center [722, 452] width 66 height 13
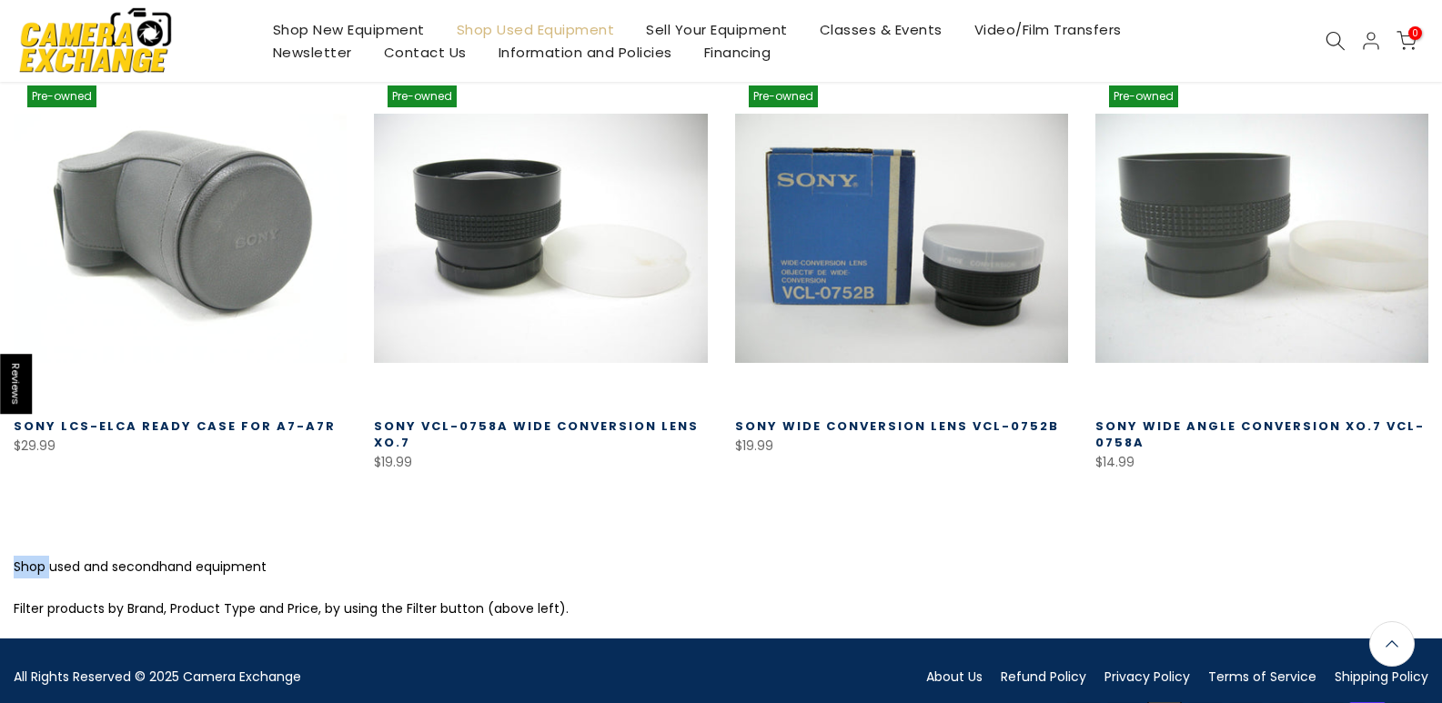
scroll to position [7342, 0]
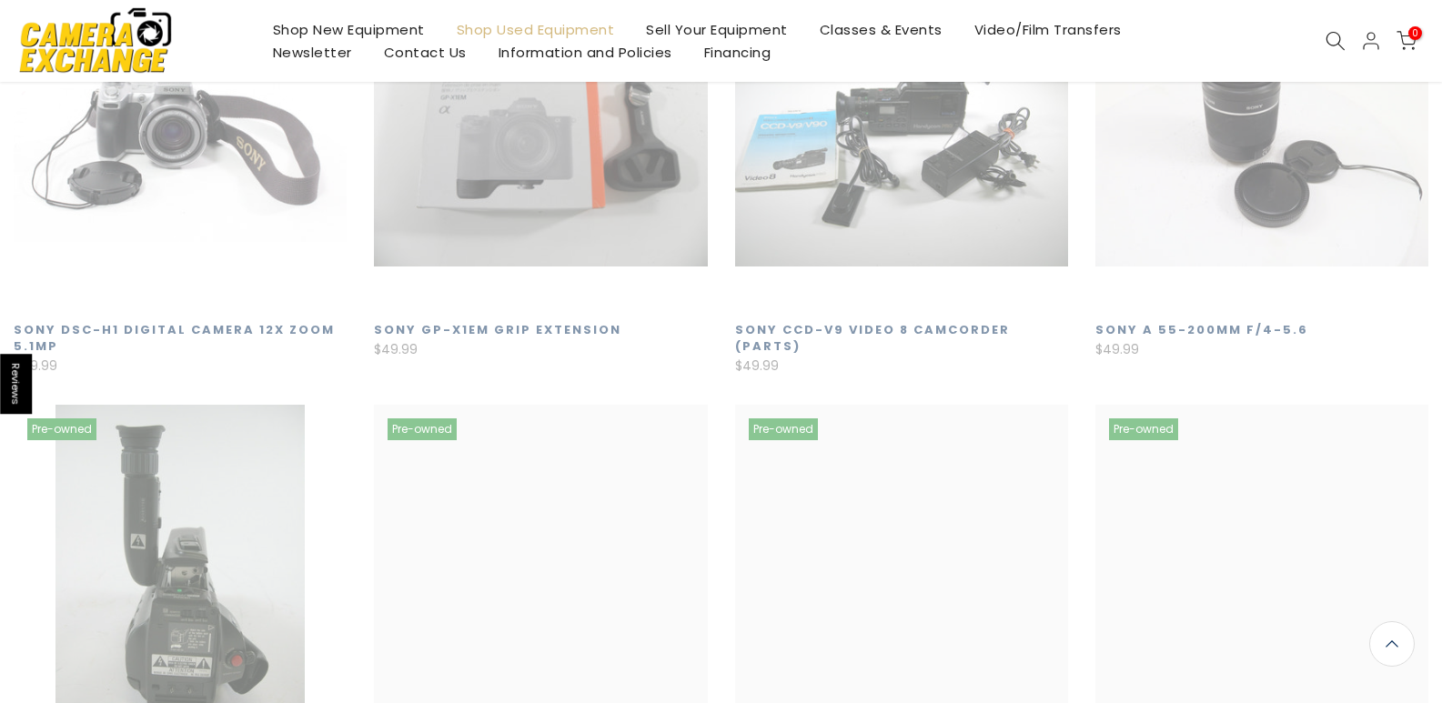
scroll to position [180, 0]
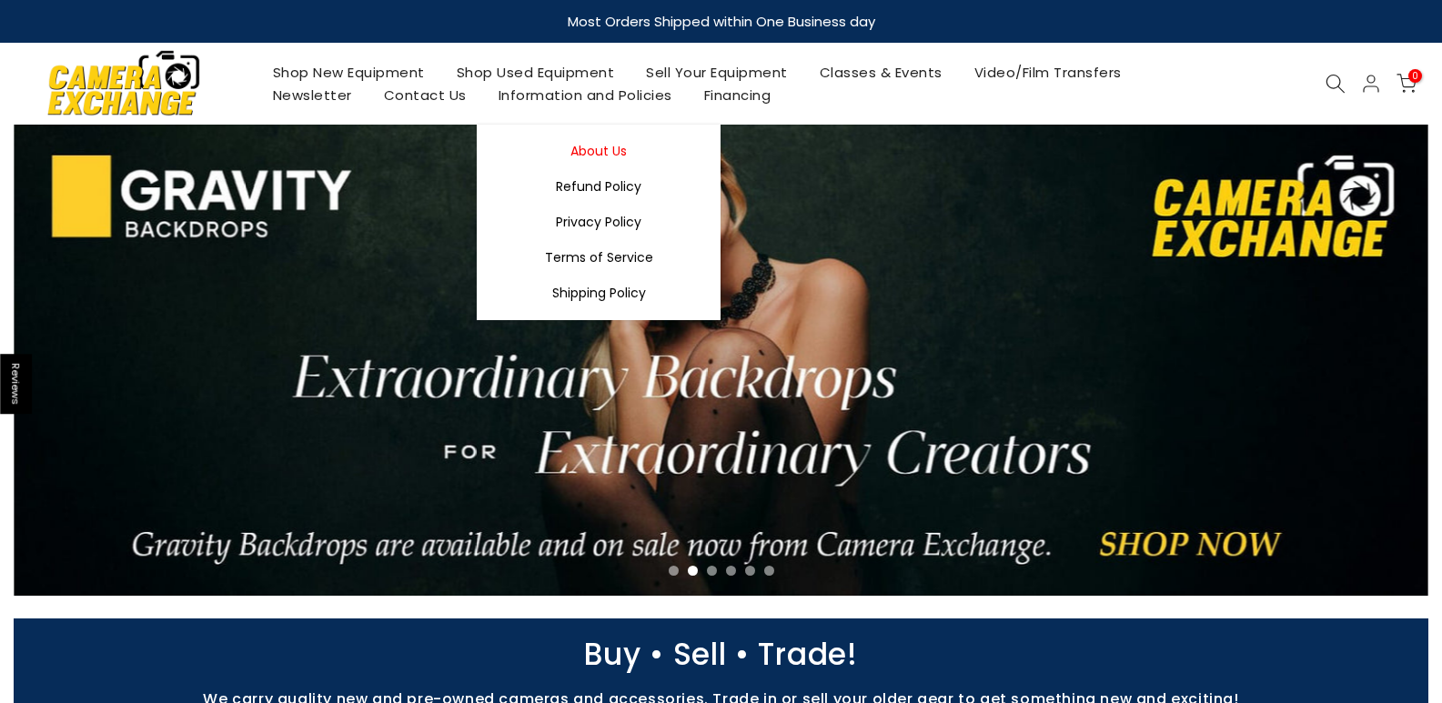
click at [611, 147] on link "About Us" at bounding box center [599, 151] width 244 height 35
